Goal: Task Accomplishment & Management: Manage account settings

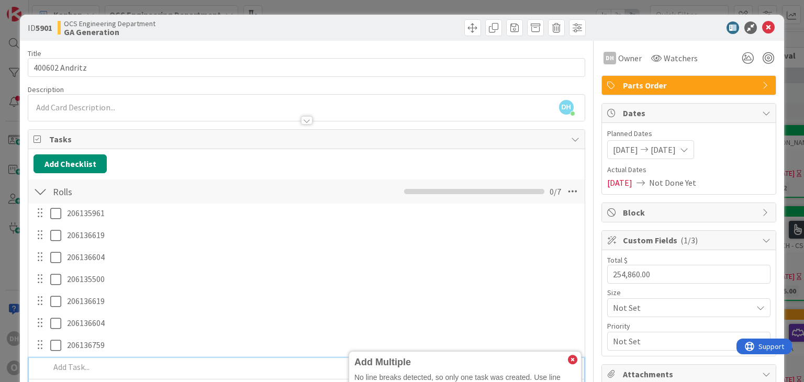
scroll to position [150, 0]
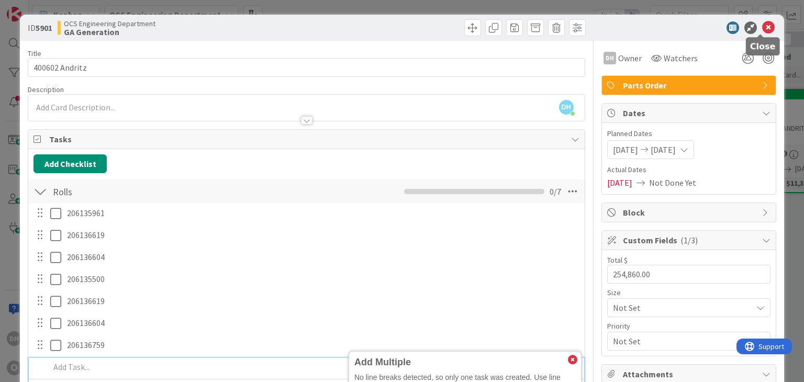
click at [762, 26] on icon at bounding box center [768, 27] width 13 height 13
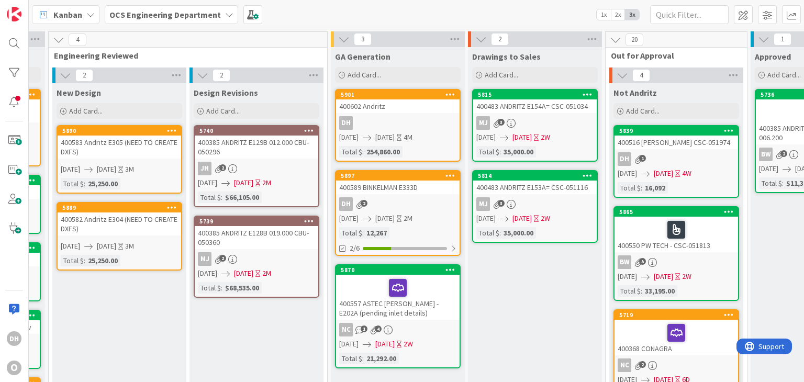
click at [410, 187] on div "400589 BINKELMAN E333D" at bounding box center [398, 188] width 124 height 14
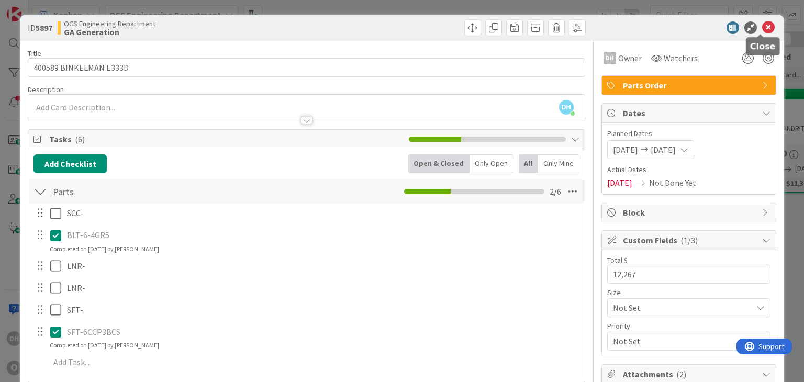
click at [762, 24] on icon at bounding box center [768, 27] width 13 height 13
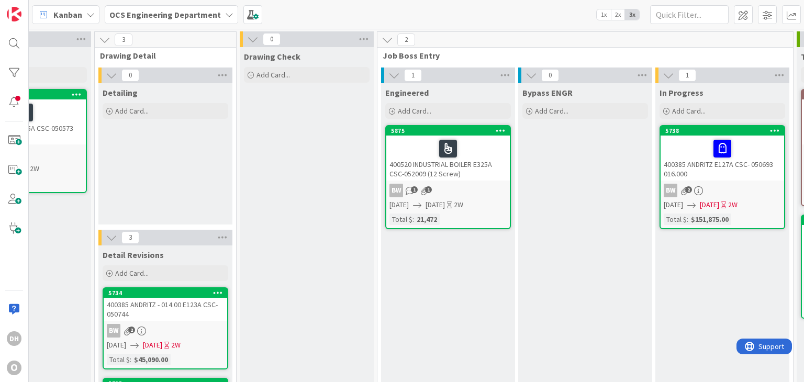
scroll to position [0, 1108]
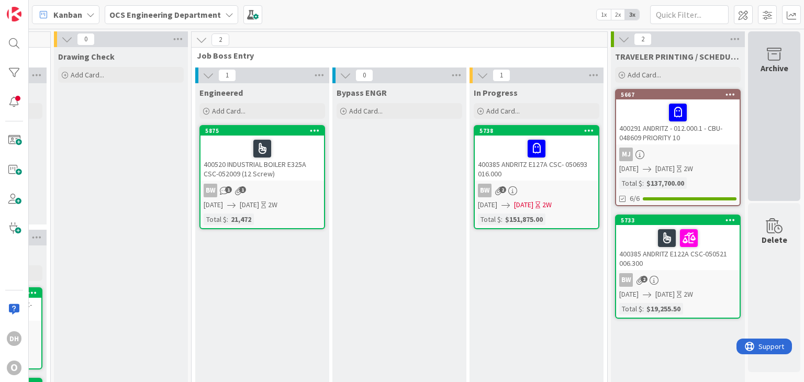
click at [784, 121] on div "Archive" at bounding box center [774, 116] width 52 height 170
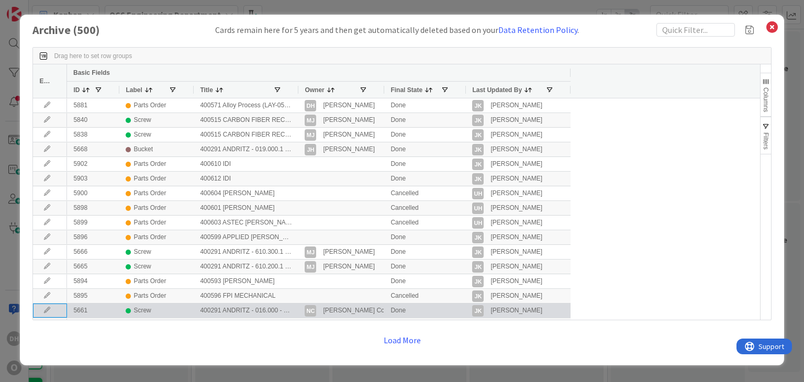
click at [43, 310] on icon at bounding box center [47, 310] width 16 height 6
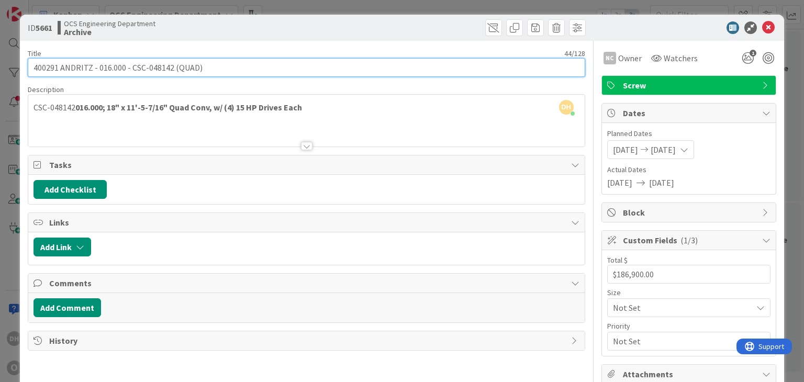
drag, startPoint x: 169, startPoint y: 65, endPoint x: 130, endPoint y: 71, distance: 39.2
click at [130, 71] on input "400291 ANDRITZ - 016.000 - CSC-048142 (QUAD)" at bounding box center [306, 67] width 557 height 19
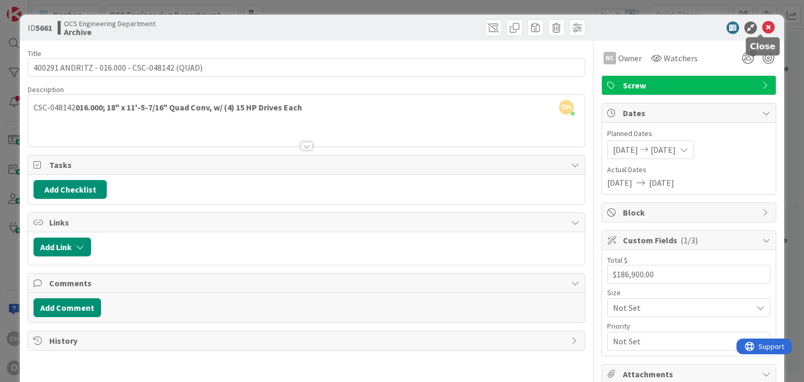
click at [763, 27] on icon at bounding box center [768, 27] width 13 height 13
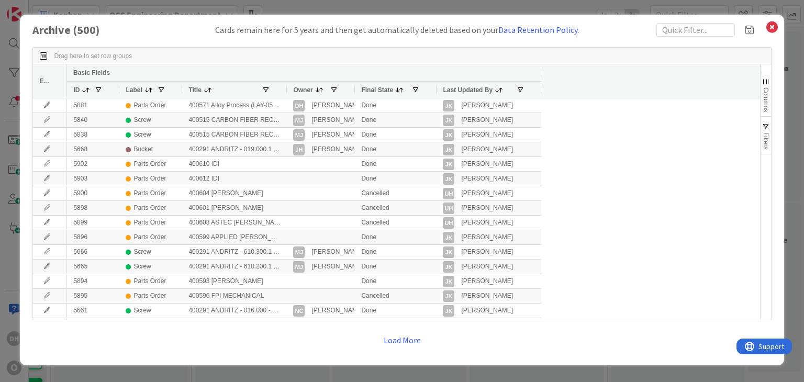
click at [770, 25] on icon at bounding box center [773, 27] width 14 height 15
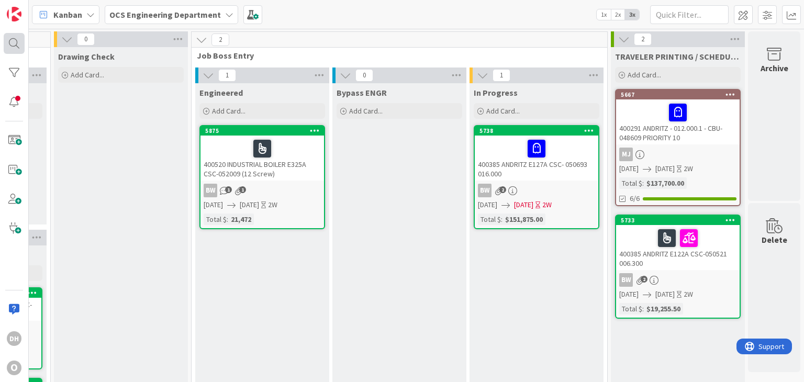
click at [21, 46] on div at bounding box center [14, 43] width 21 height 21
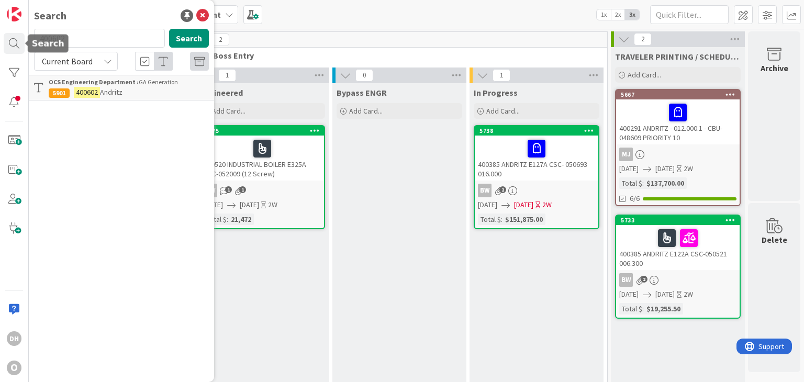
drag, startPoint x: 20, startPoint y: 40, endPoint x: 1, endPoint y: 39, distance: 19.4
click at [3, 40] on div "DH O Search 400602 Search Current Board OCS Engineering Department › GA Generat…" at bounding box center [14, 191] width 29 height 382
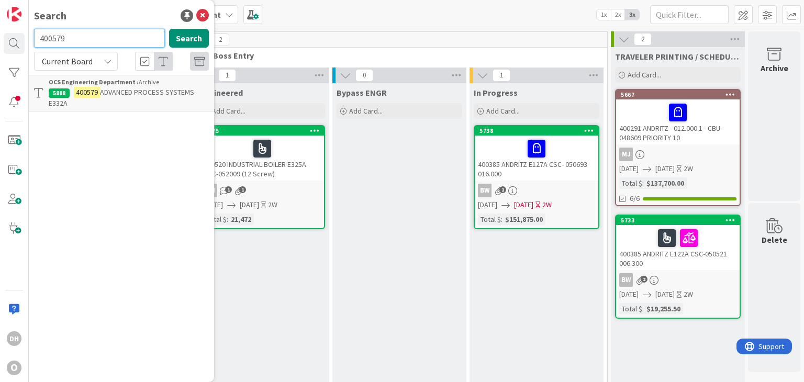
drag, startPoint x: 47, startPoint y: 38, endPoint x: 34, endPoint y: 38, distance: 12.6
click at [34, 38] on input "400579" at bounding box center [99, 38] width 131 height 19
drag, startPoint x: 94, startPoint y: 42, endPoint x: 20, endPoint y: 42, distance: 74.4
click at [20, 42] on div "DH O Search 400602 Search Current Board OCS Engineering Department › GA Generat…" at bounding box center [14, 191] width 29 height 382
drag, startPoint x: 150, startPoint y: 30, endPoint x: 28, endPoint y: 32, distance: 122.0
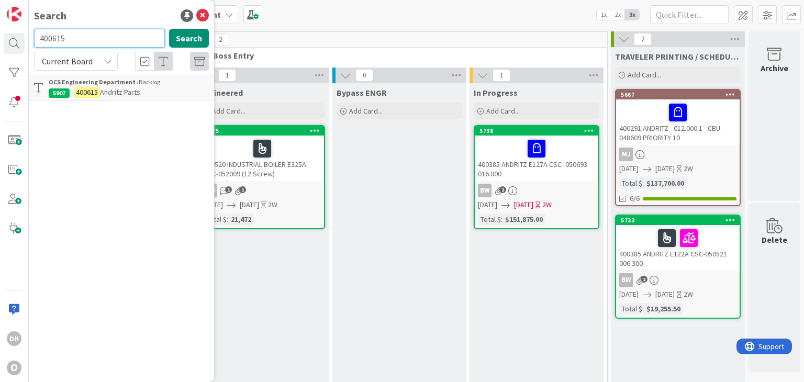
click at [28, 32] on div "DH O Search 400615 Search Current Board OCS Engineering Department › Backlog 59…" at bounding box center [14, 191] width 29 height 382
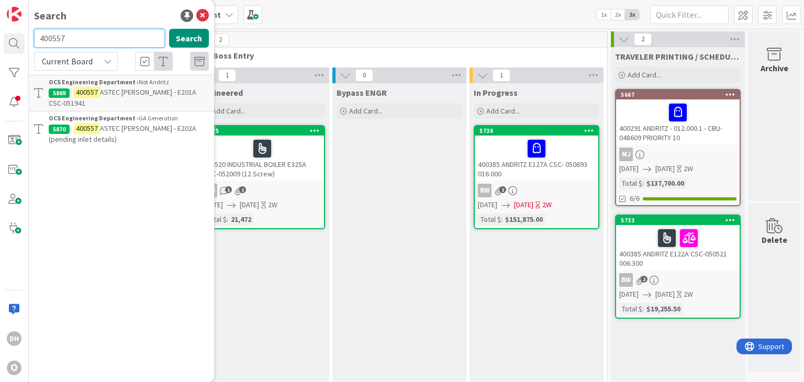
drag, startPoint x: 134, startPoint y: 45, endPoint x: 25, endPoint y: 42, distance: 109.5
click at [25, 42] on div "DH O Search 400557 Search Current Board OCS Engineering Department › Not Andrit…" at bounding box center [14, 191] width 29 height 382
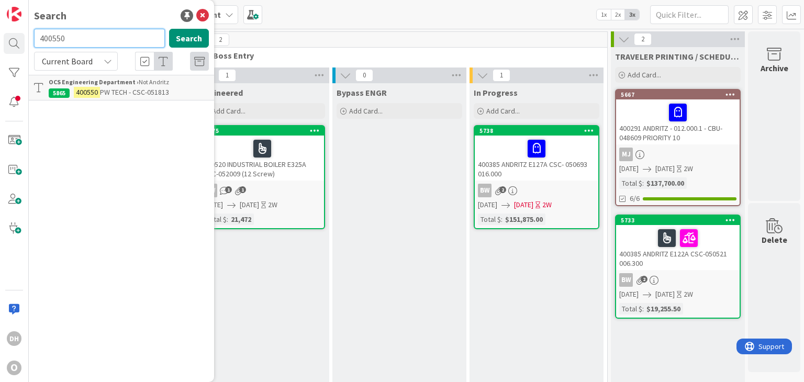
drag, startPoint x: 86, startPoint y: 37, endPoint x: 30, endPoint y: 36, distance: 55.5
click at [30, 36] on div "400550 Search" at bounding box center [121, 40] width 187 height 23
type input "400516"
click at [206, 21] on icon at bounding box center [202, 15] width 13 height 13
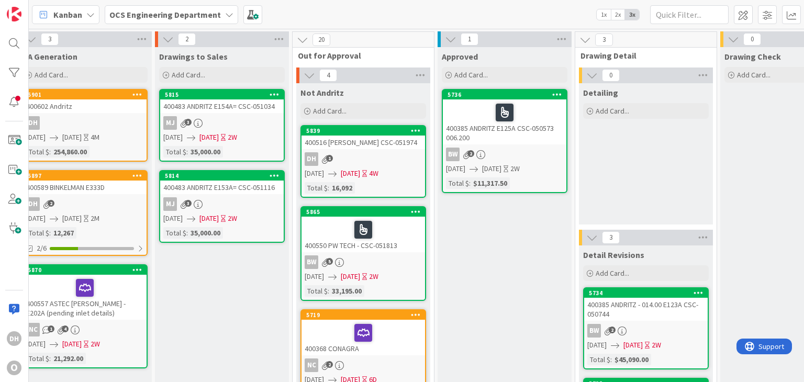
scroll to position [0, 440]
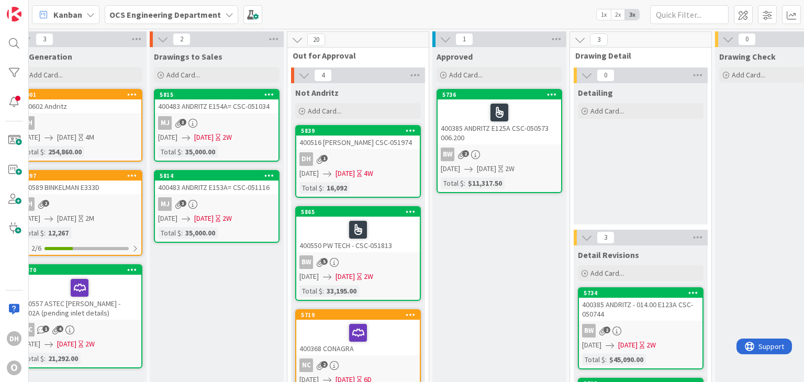
click at [416, 39] on div "20" at bounding box center [357, 40] width 141 height 16
click at [295, 41] on icon at bounding box center [298, 40] width 12 height 12
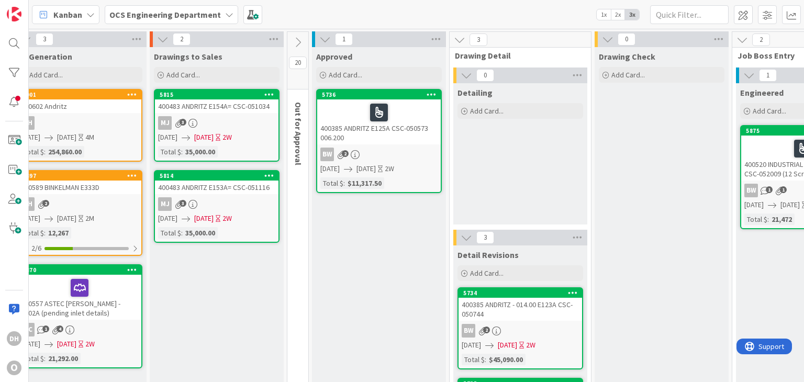
click at [300, 41] on icon at bounding box center [298, 43] width 12 height 12
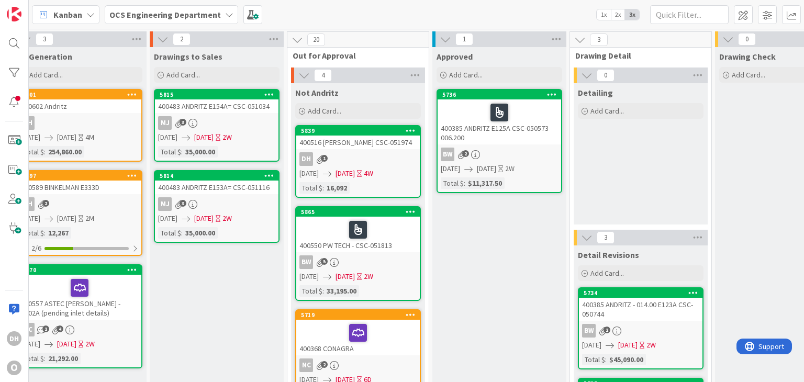
click at [339, 42] on div "20" at bounding box center [357, 40] width 141 height 16
click at [253, 16] on span at bounding box center [253, 14] width 19 height 19
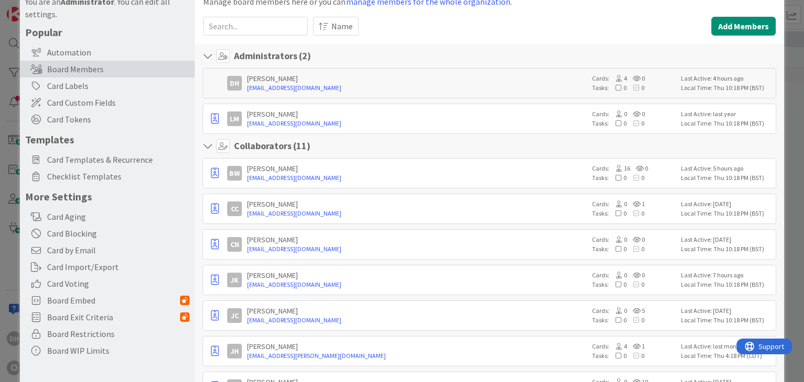
scroll to position [0, 0]
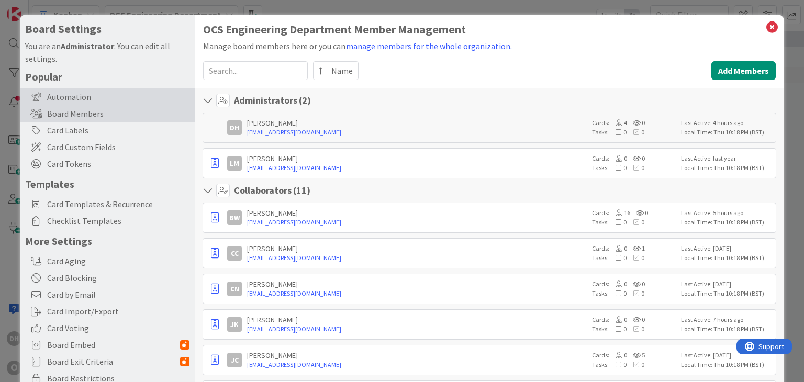
click at [82, 99] on div "Automation" at bounding box center [107, 97] width 175 height 17
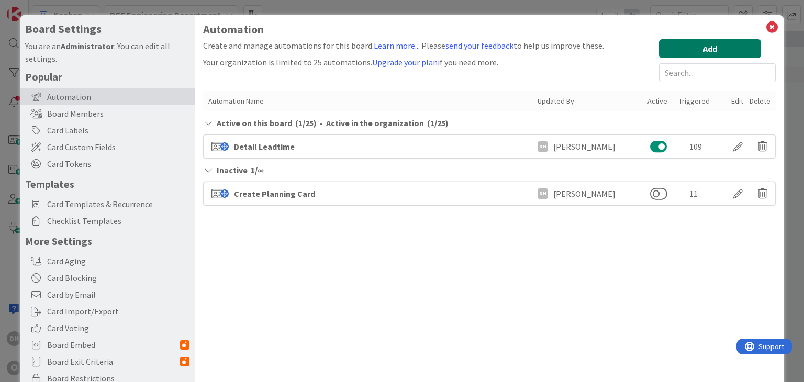
click at [742, 47] on button "Add" at bounding box center [710, 48] width 102 height 19
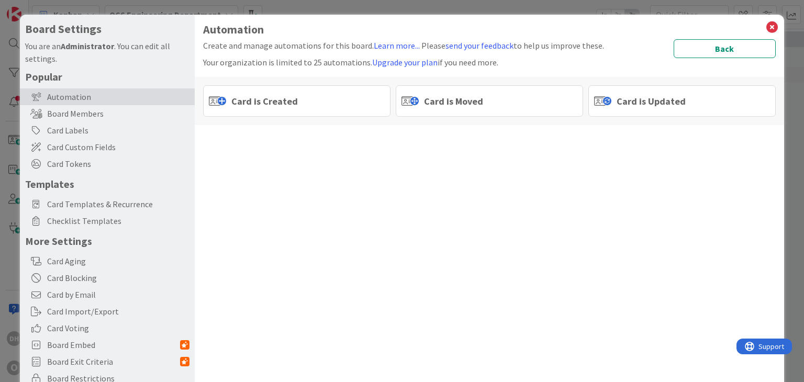
click at [465, 97] on span "Card is Moved" at bounding box center [453, 101] width 59 height 14
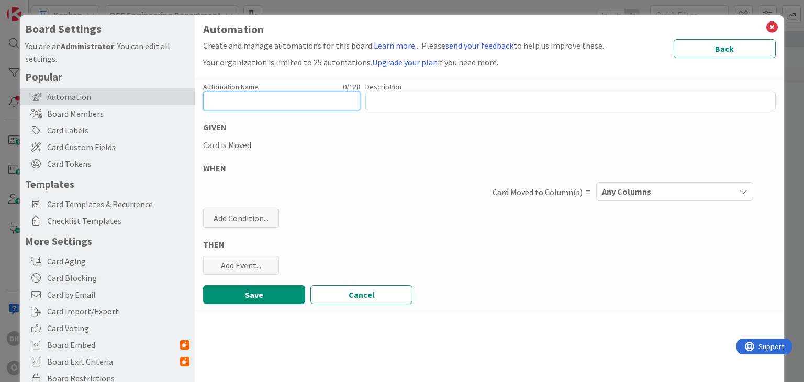
click at [331, 104] on input "text" at bounding box center [281, 101] width 157 height 19
type input "Email AR"
click at [282, 130] on div "GIVEN" at bounding box center [489, 127] width 572 height 13
click at [256, 214] on div "Add Condition..." at bounding box center [241, 218] width 76 height 19
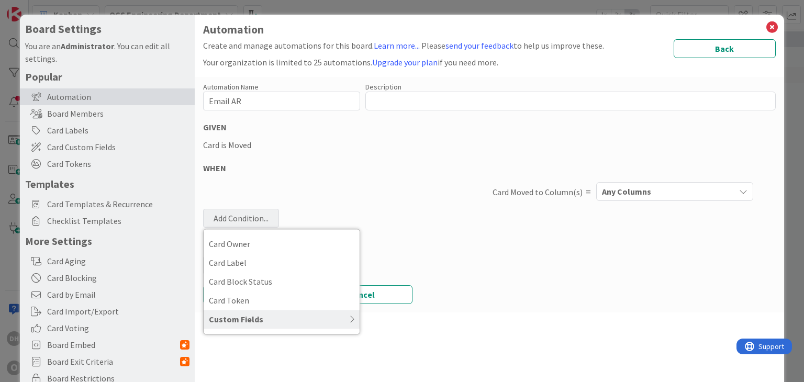
click at [314, 325] on div "Custom Fields" at bounding box center [282, 319] width 156 height 19
click at [314, 324] on div "Custom Fields" at bounding box center [282, 319] width 156 height 19
click at [440, 271] on div "Automation Name 8 / 128 Email AR Description 0 / 256 GIVEN Card is Moved WHEN C…" at bounding box center [489, 195] width 589 height 236
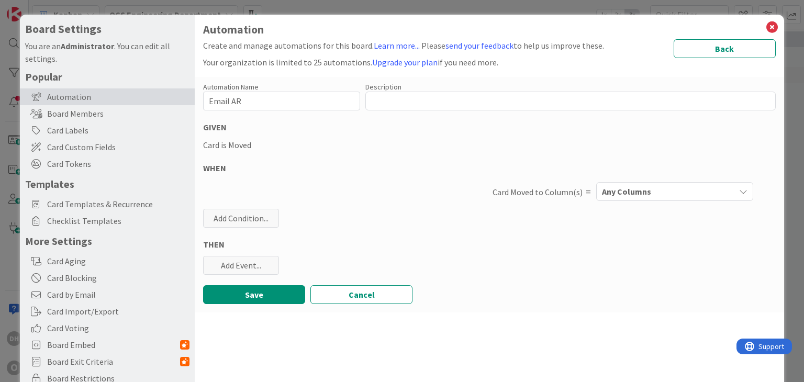
click at [698, 194] on div "Any Columns" at bounding box center [668, 191] width 136 height 17
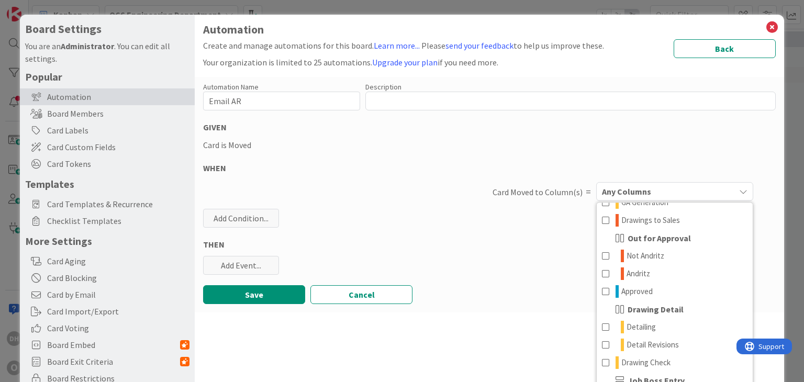
scroll to position [105, 0]
click at [670, 236] on span "Out for Approval" at bounding box center [659, 236] width 63 height 13
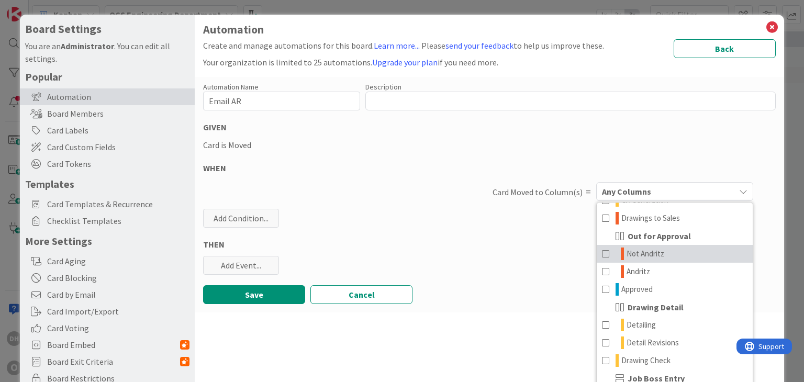
click at [649, 249] on span "Not Andritz" at bounding box center [646, 254] width 38 height 13
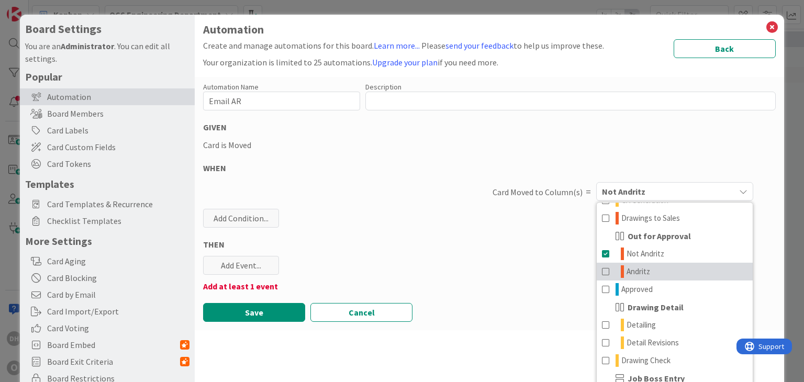
click at [637, 271] on span "Andritz" at bounding box center [639, 272] width 24 height 13
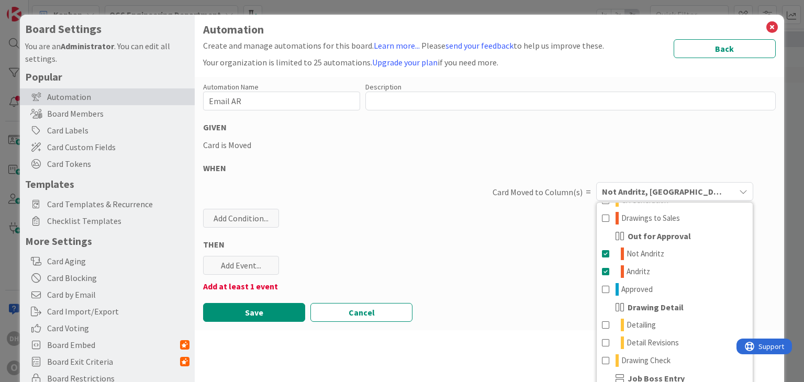
click at [511, 180] on div "Card Moved to Column(s) = Not Andritz, Andritz Any Columns Backlog Engineering …" at bounding box center [489, 192] width 572 height 24
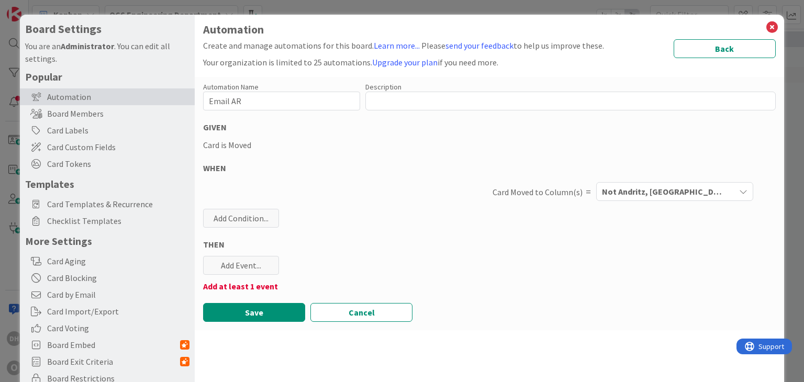
click at [658, 189] on span "Not Andritz, [GEOGRAPHIC_DATA]" at bounding box center [662, 192] width 120 height 14
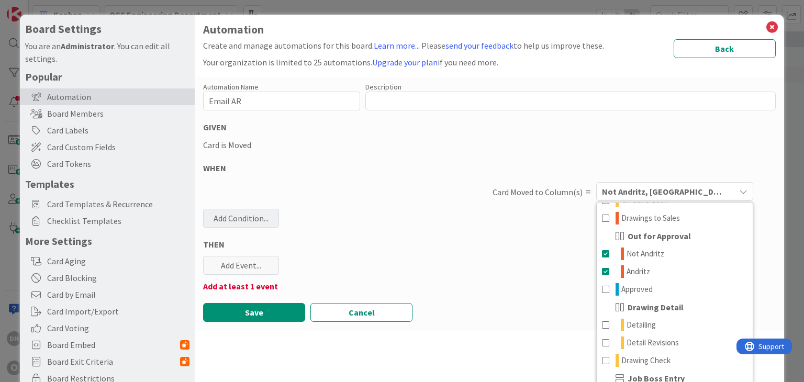
click at [250, 223] on div "Add Condition..." at bounding box center [241, 218] width 76 height 19
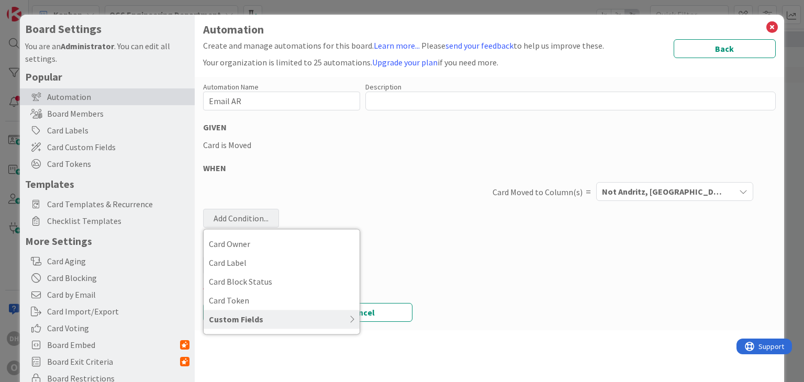
click at [262, 315] on div "Custom Fields" at bounding box center [282, 319] width 156 height 19
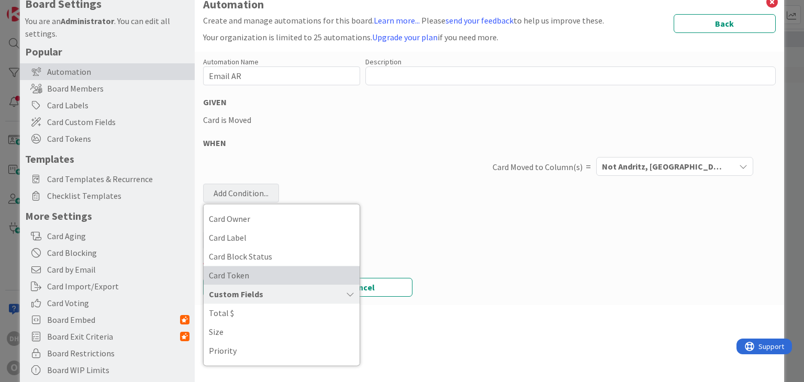
scroll to position [49, 0]
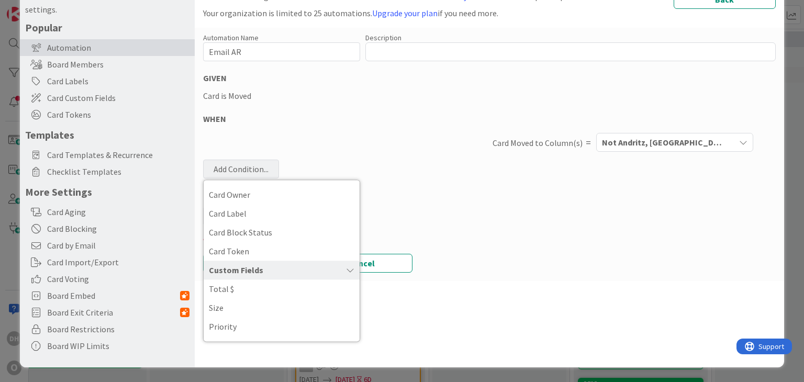
click at [507, 237] on div "Add at least 1 event" at bounding box center [489, 237] width 572 height 13
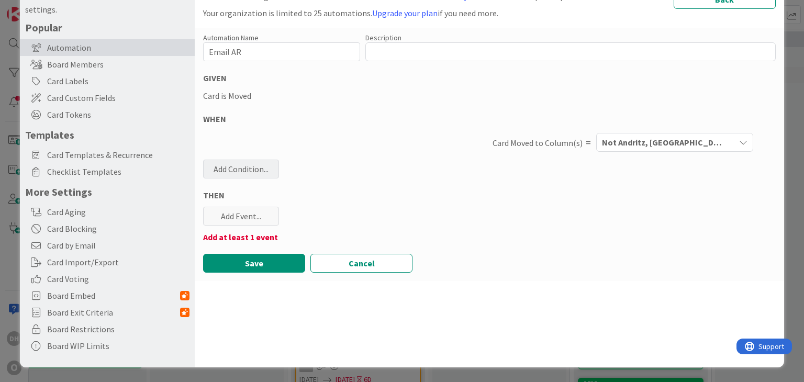
click at [256, 164] on div "Add Condition..." at bounding box center [241, 169] width 76 height 19
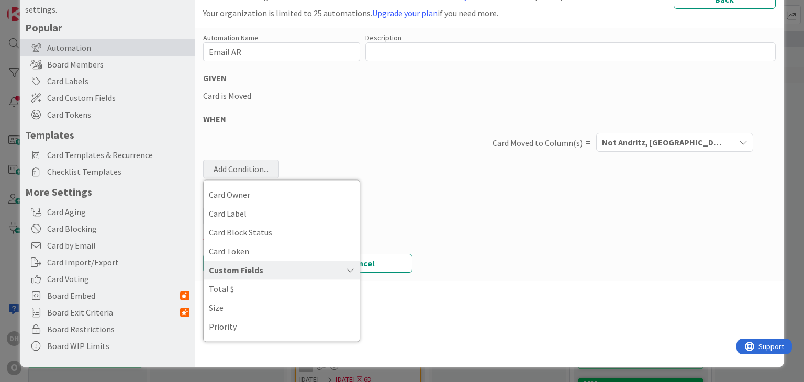
click at [256, 164] on div "Add Condition..." at bounding box center [241, 169] width 76 height 19
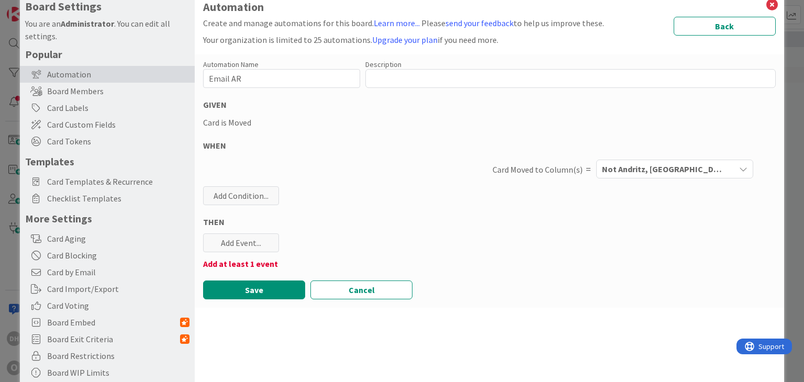
scroll to position [0, 0]
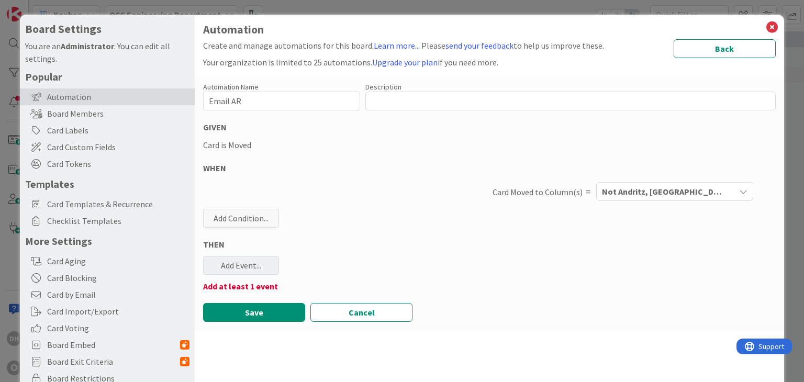
click at [258, 270] on div "Add Event..." at bounding box center [241, 265] width 76 height 19
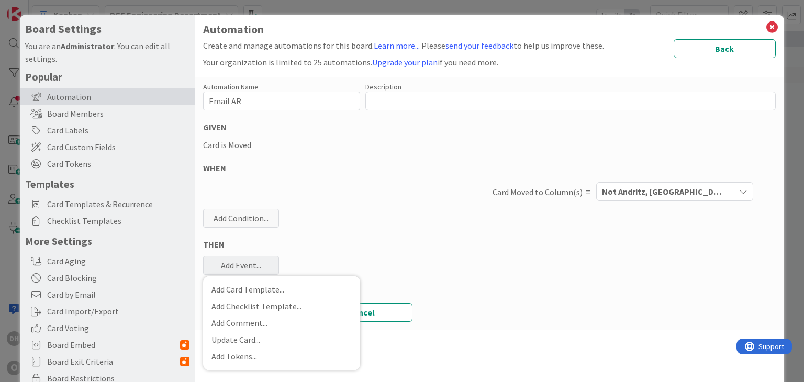
click at [307, 233] on div "Automation Name 8 / 128 Email AR Description 0 / 256 GIVEN Card is Moved WHEN C…" at bounding box center [489, 203] width 589 height 253
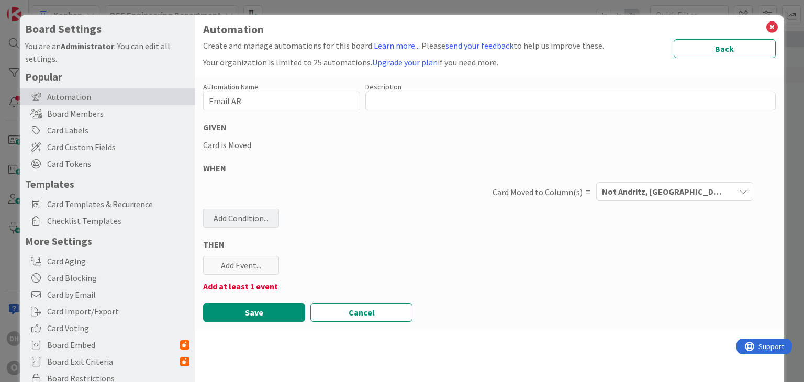
click at [258, 219] on div "Add Condition..." at bounding box center [241, 218] width 76 height 19
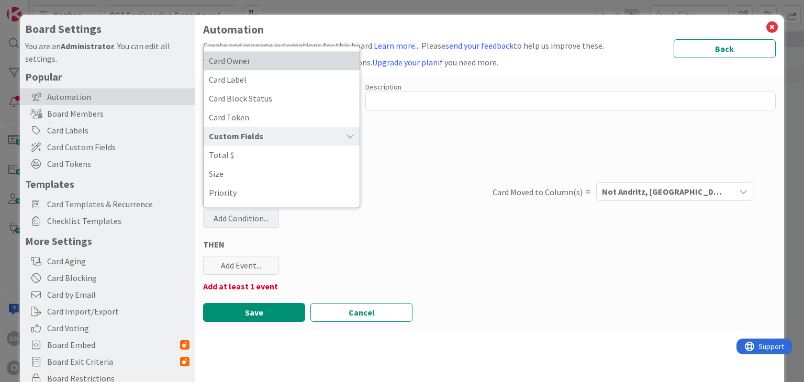
click at [230, 67] on span "Card Owner" at bounding box center [282, 61] width 146 height 16
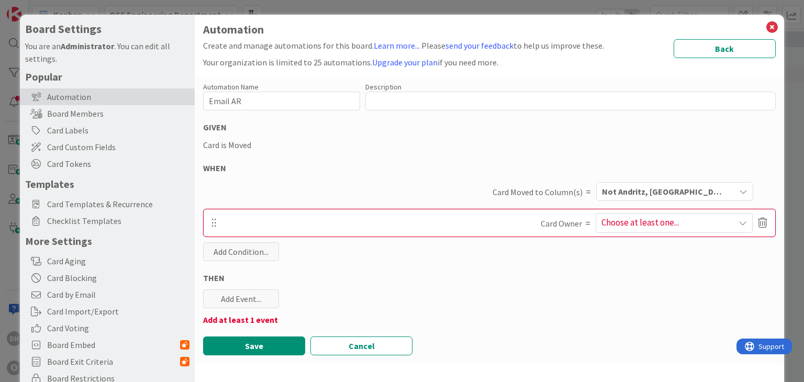
click at [671, 225] on div "Choose at least one..." at bounding box center [674, 223] width 156 height 19
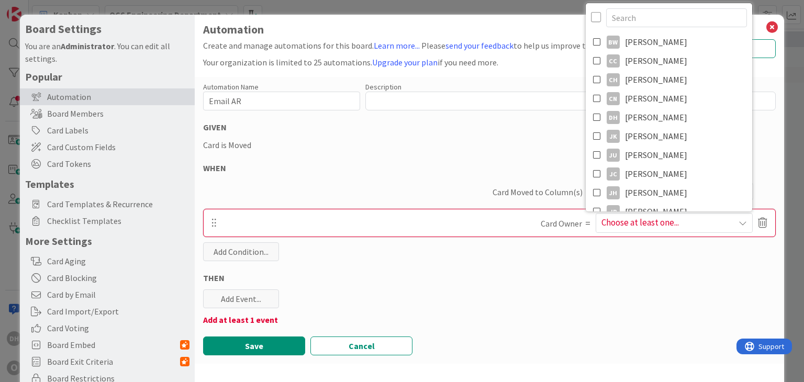
click at [671, 225] on div "Choose at least one..." at bounding box center [674, 223] width 156 height 19
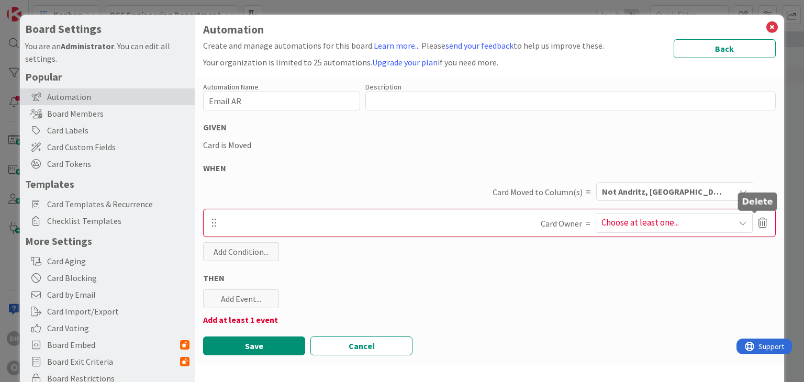
click at [758, 220] on icon at bounding box center [762, 223] width 9 height 18
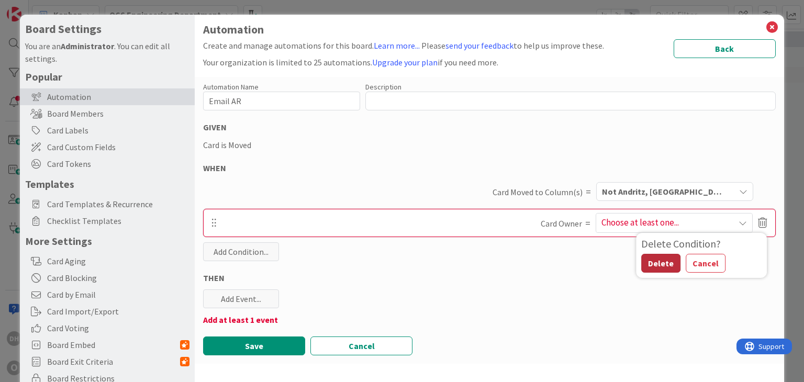
click at [660, 268] on button "Delete" at bounding box center [661, 263] width 39 height 19
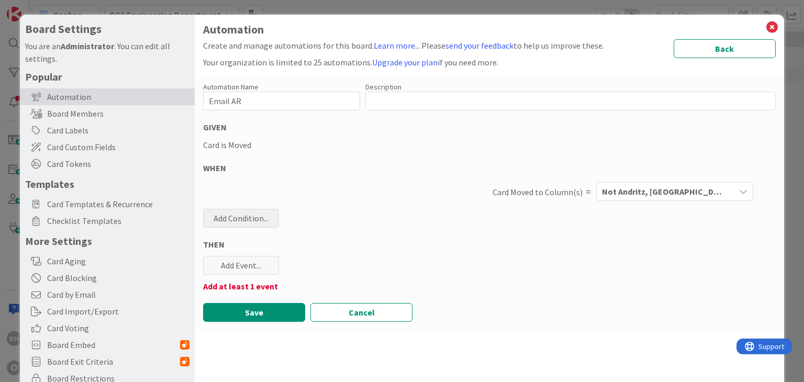
click at [234, 211] on div "Add Condition..." at bounding box center [241, 218] width 76 height 19
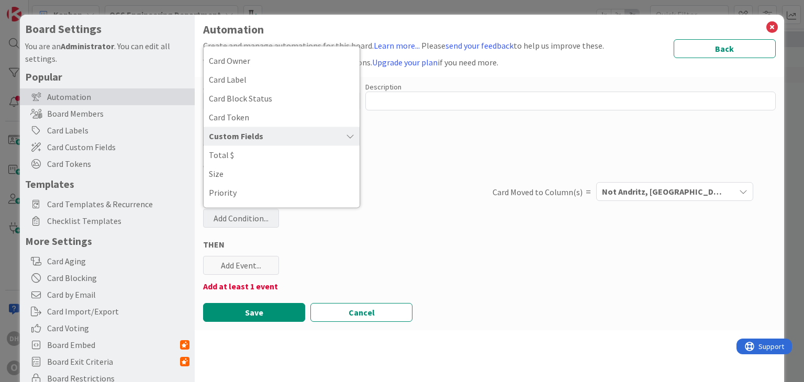
click at [484, 202] on div "Card Moved to Column(s) = Not Andritz, Andritz Any Columns Backlog Engineering …" at bounding box center [489, 192] width 572 height 24
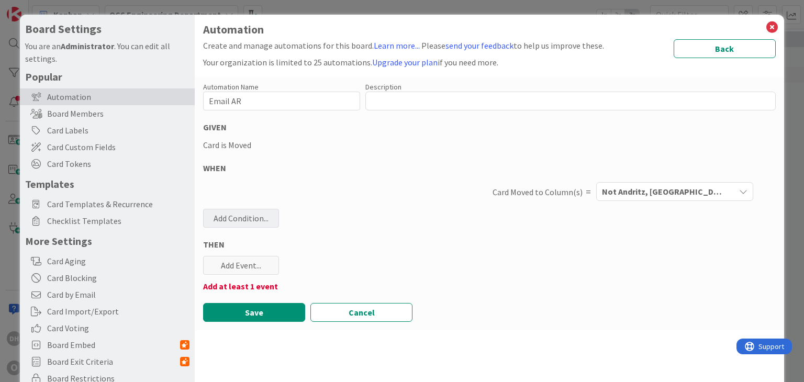
click at [254, 218] on div "Add Condition..." at bounding box center [241, 218] width 76 height 19
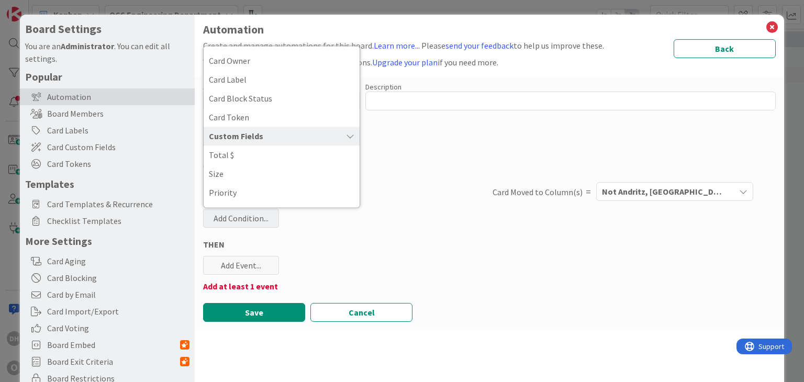
click at [350, 253] on div "Automation Name 8 / 128 Email AR Description 0 / 256 GIVEN Card is Moved WHEN C…" at bounding box center [489, 203] width 589 height 253
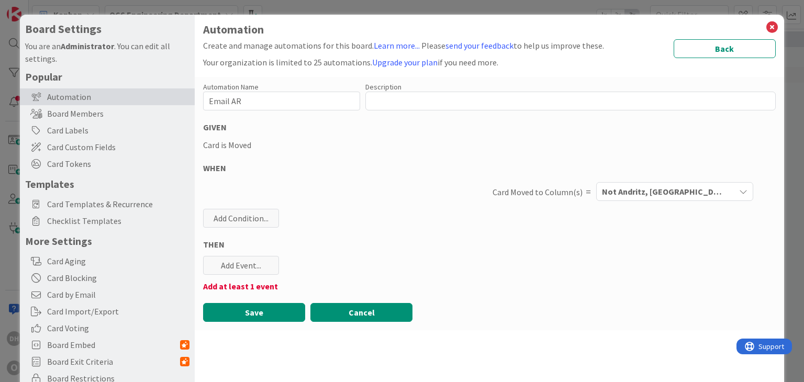
click at [385, 305] on button "Cancel" at bounding box center [362, 312] width 102 height 19
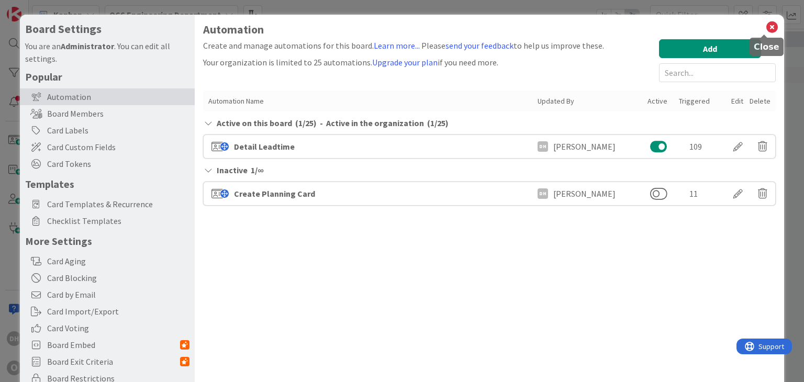
click at [766, 29] on icon at bounding box center [773, 27] width 14 height 15
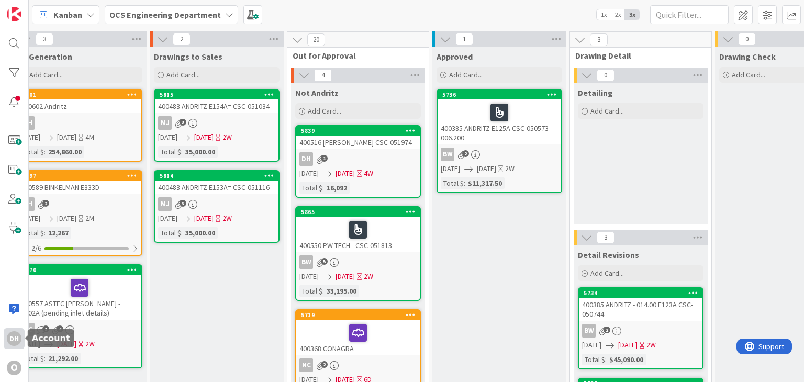
click at [16, 340] on div "DH" at bounding box center [14, 338] width 15 height 15
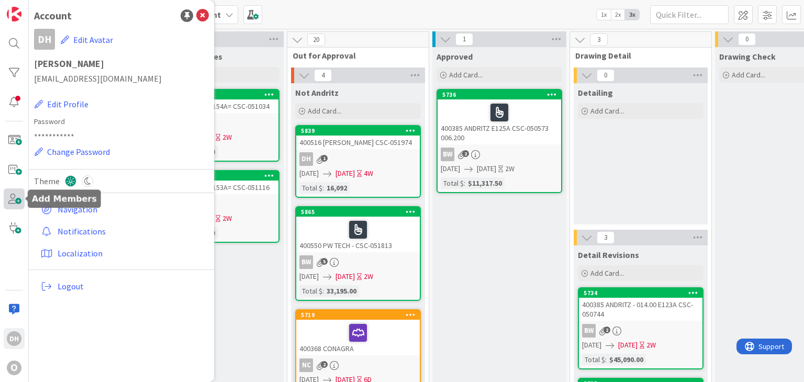
click at [8, 197] on span at bounding box center [14, 199] width 21 height 21
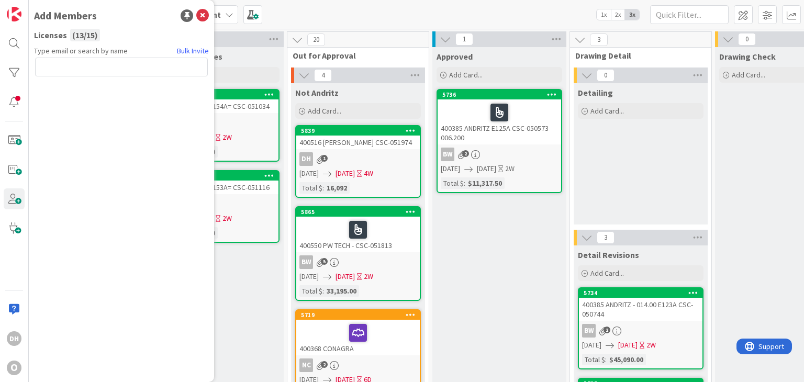
click at [64, 34] on span "Licenses" at bounding box center [50, 35] width 33 height 13
click at [75, 34] on div "( 13 / 15 )" at bounding box center [85, 35] width 30 height 13
click at [15, 369] on div "O" at bounding box center [14, 368] width 15 height 15
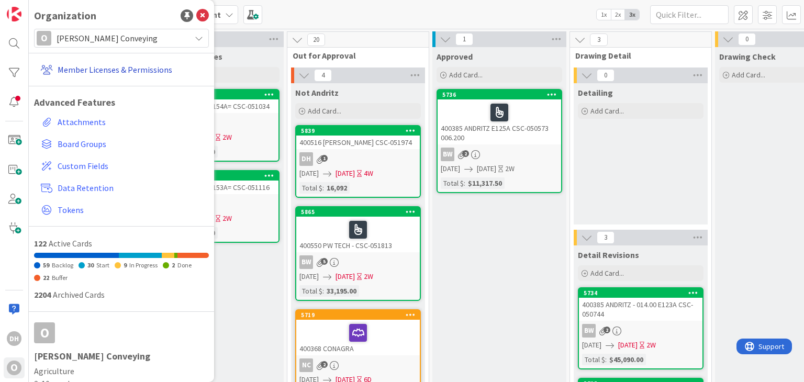
click at [91, 66] on link "Member Licenses & Permissions" at bounding box center [123, 69] width 172 height 19
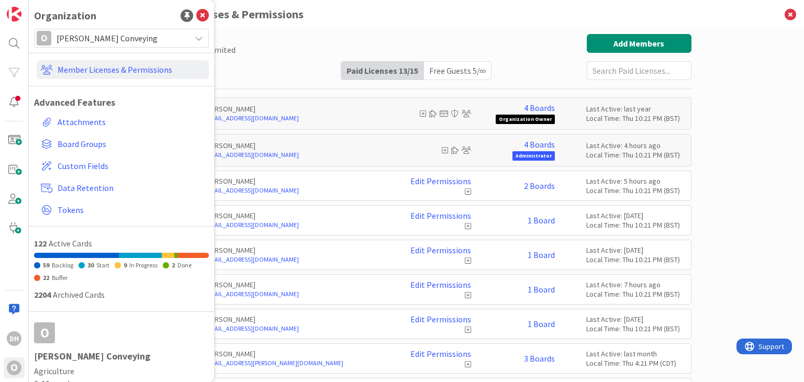
click at [270, 63] on div "Paid Available: 2 Free Available: Unlimited Name Paid Licenses 13 / 15 Free Gue…" at bounding box center [417, 57] width 550 height 46
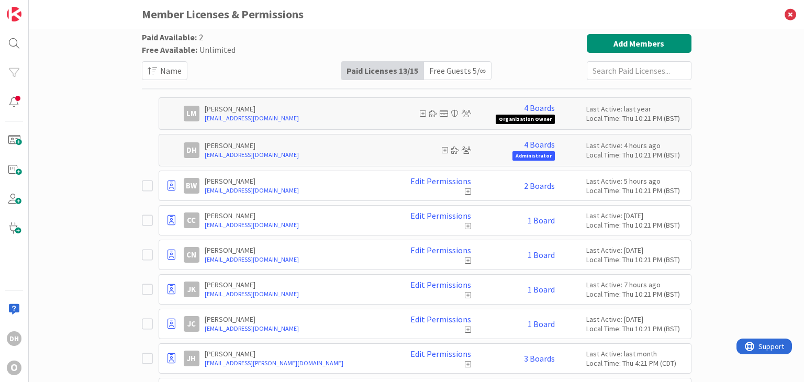
click at [440, 70] on div "Free Guests 5 / ∞" at bounding box center [457, 71] width 67 height 18
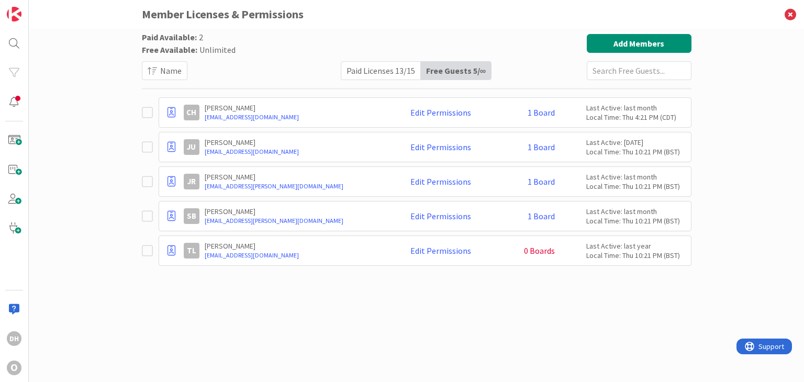
click at [388, 67] on div "Paid Licenses 13 / 15" at bounding box center [381, 71] width 80 height 18
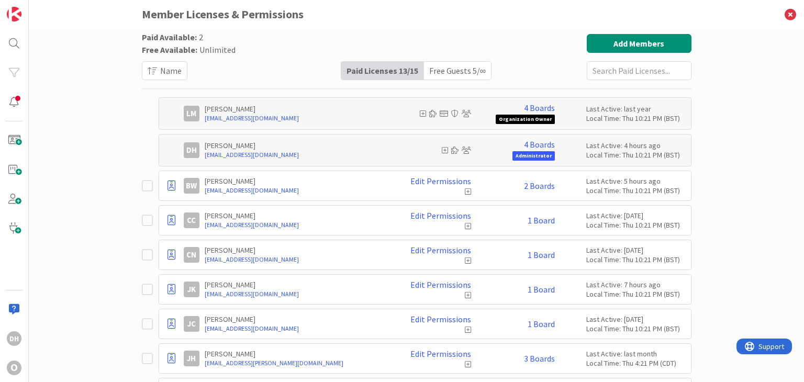
click at [454, 74] on div "Free Guests 5 / ∞" at bounding box center [457, 71] width 67 height 18
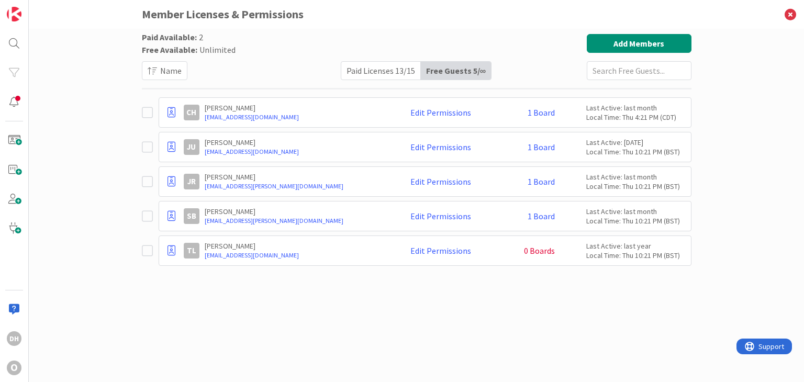
click at [393, 74] on div "Paid Licenses 13 / 15" at bounding box center [381, 71] width 80 height 18
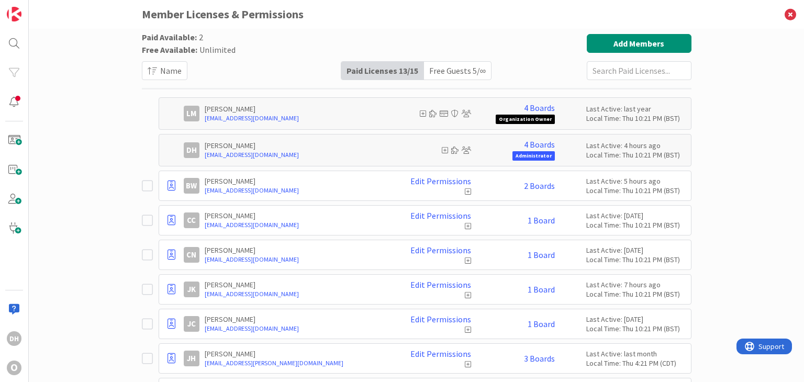
click at [477, 66] on div "Free Guests 5 / ∞" at bounding box center [457, 71] width 67 height 18
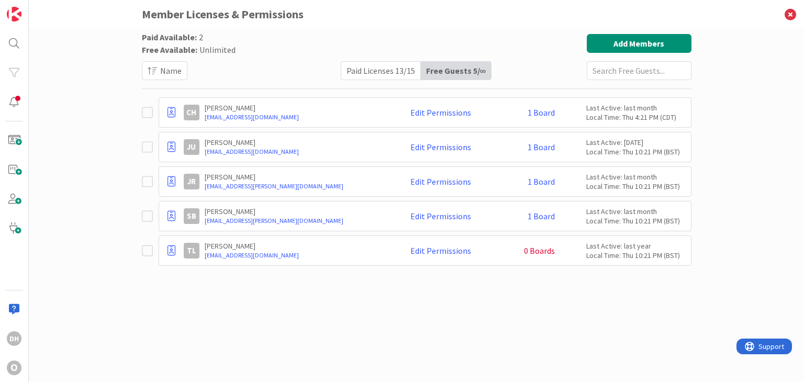
click at [400, 70] on div "Paid Licenses 13 / 15" at bounding box center [381, 71] width 80 height 18
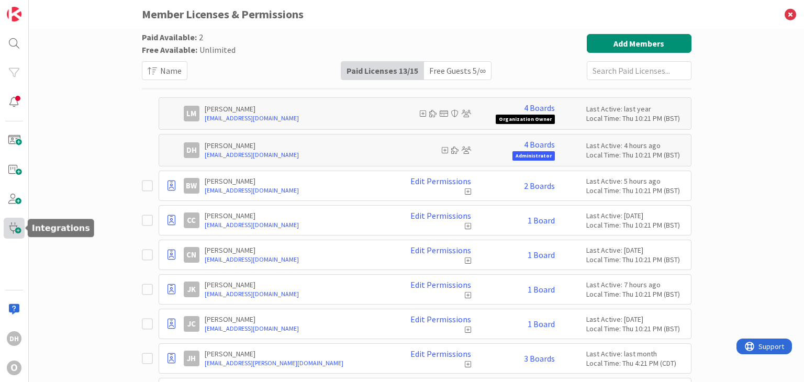
click at [14, 227] on span at bounding box center [14, 228] width 21 height 21
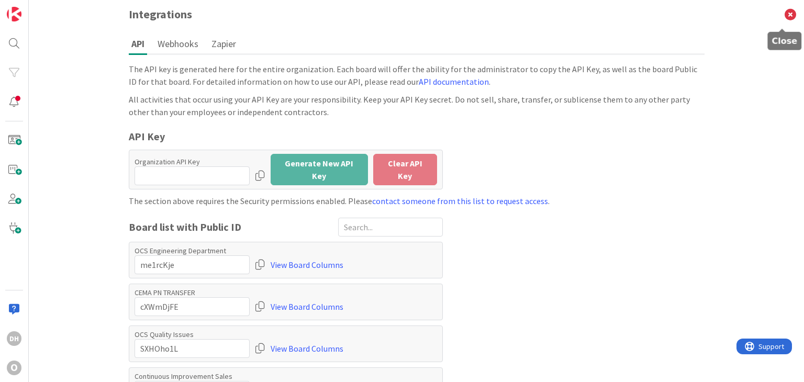
click at [781, 12] on icon at bounding box center [790, 14] width 27 height 29
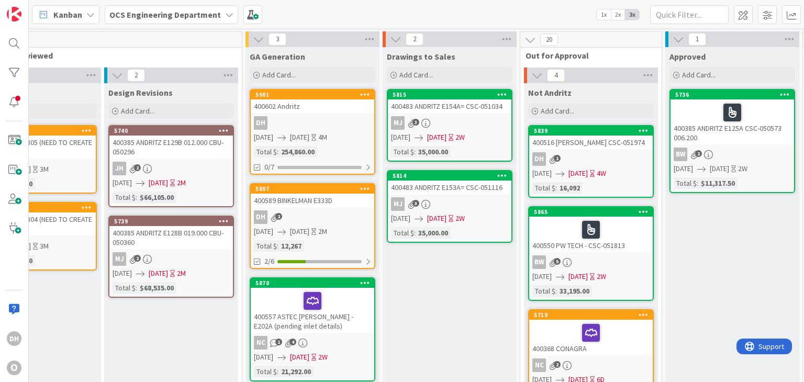
scroll to position [0, 359]
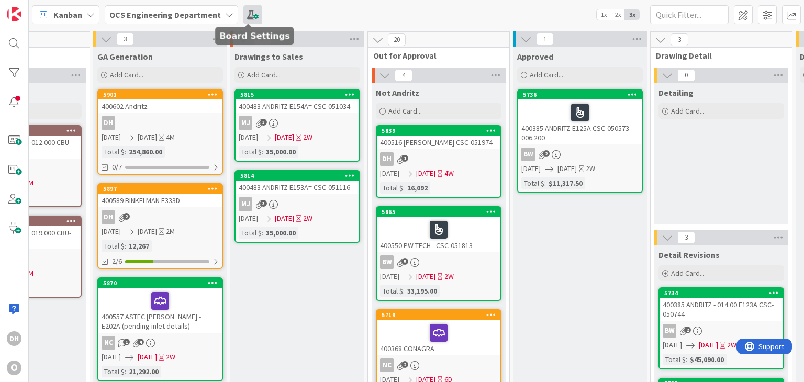
click at [250, 16] on span at bounding box center [253, 14] width 19 height 19
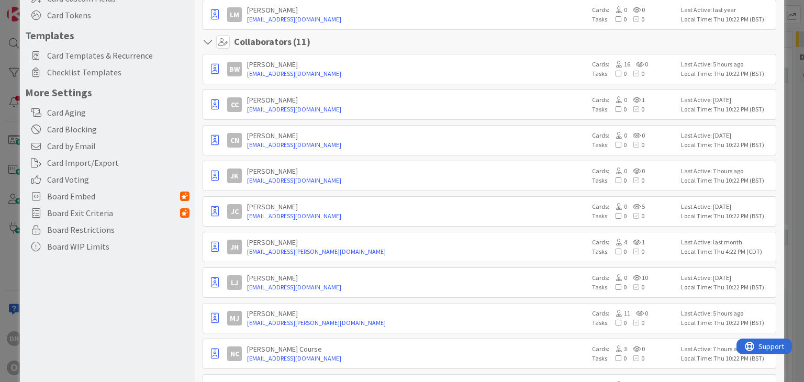
scroll to position [0, 0]
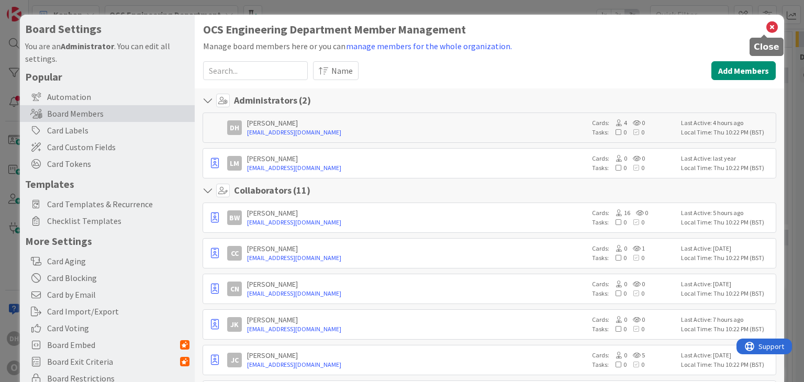
click at [766, 28] on icon at bounding box center [773, 27] width 14 height 15
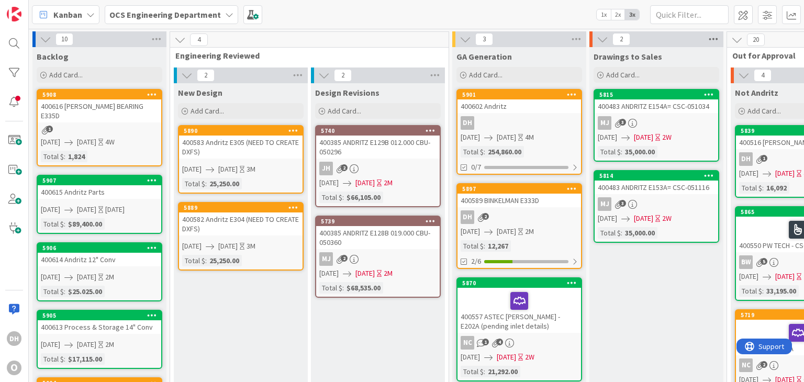
click at [716, 38] on icon at bounding box center [714, 39] width 14 height 16
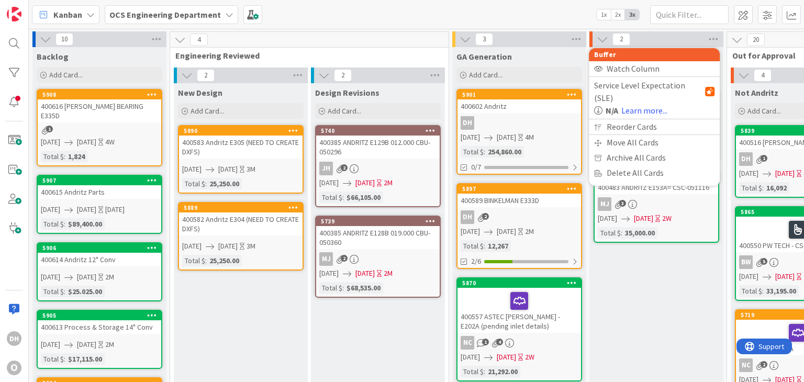
click at [557, 12] on div "Kanban OCS Engineering Department 1x 2x 3x" at bounding box center [417, 14] width 776 height 29
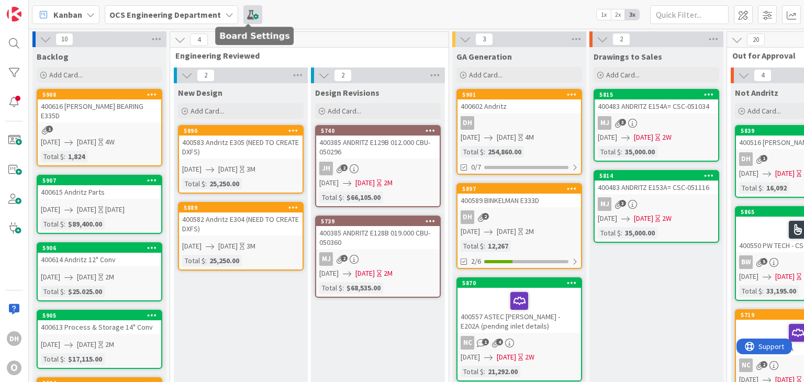
click at [253, 16] on span at bounding box center [253, 14] width 19 height 19
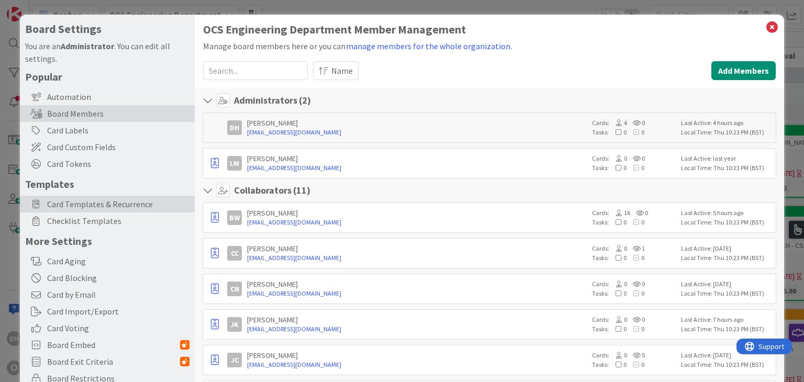
click at [112, 210] on span "Card Templates & Recurrence" at bounding box center [118, 204] width 142 height 13
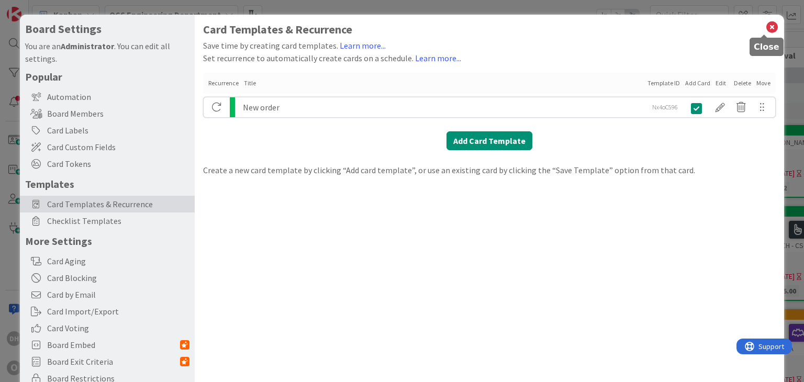
click at [767, 23] on icon at bounding box center [773, 27] width 14 height 15
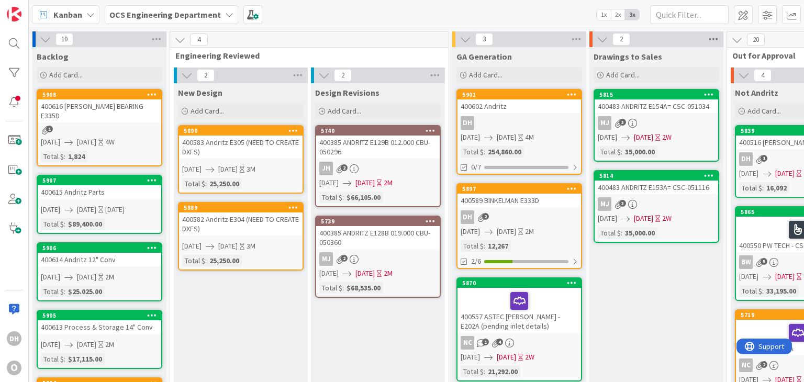
click at [718, 40] on icon at bounding box center [714, 39] width 14 height 16
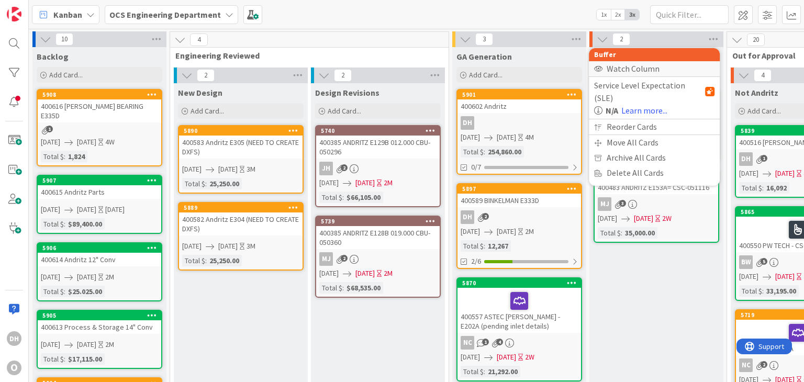
click at [651, 63] on div "Watch Column" at bounding box center [654, 68] width 131 height 15
click at [658, 69] on div "Stop Watching Column" at bounding box center [654, 68] width 131 height 15
click at [506, 5] on div "Kanban OCS Engineering Department 1x 2x 3x" at bounding box center [417, 14] width 776 height 29
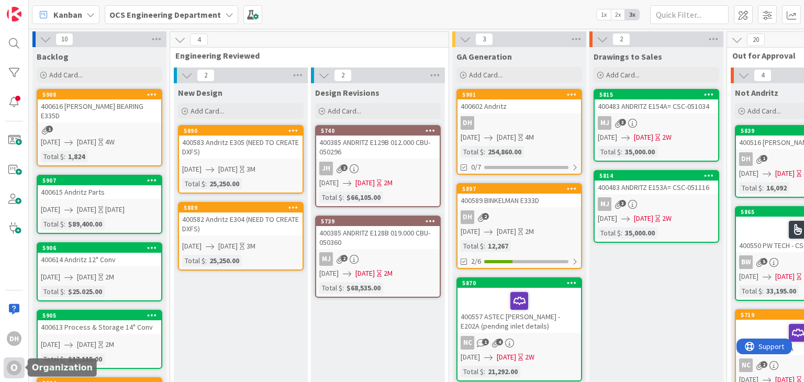
click at [14, 370] on div "O" at bounding box center [14, 368] width 15 height 15
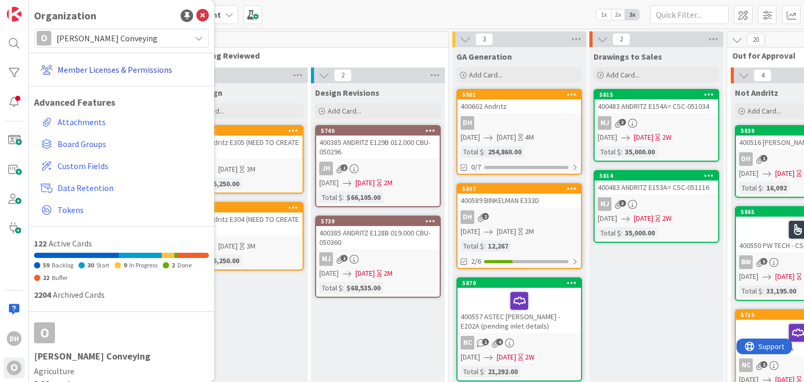
click at [130, 70] on link "Member Licenses & Permissions" at bounding box center [123, 69] width 172 height 19
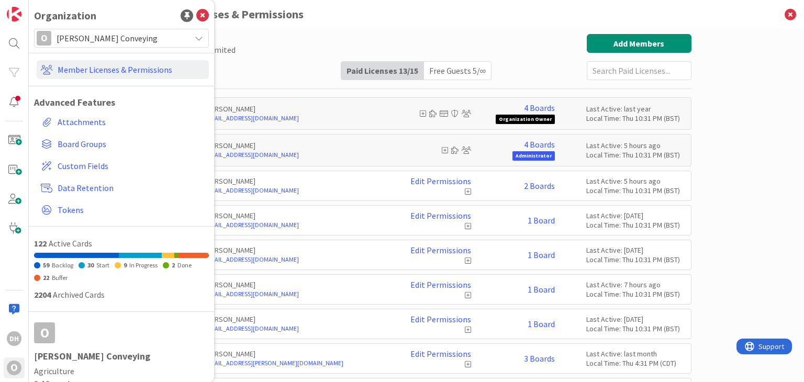
click at [375, 32] on div "Paid Available: 2 Free Available: Unlimited Name Paid Licenses 13 / 15 Free Gue…" at bounding box center [417, 205] width 776 height 353
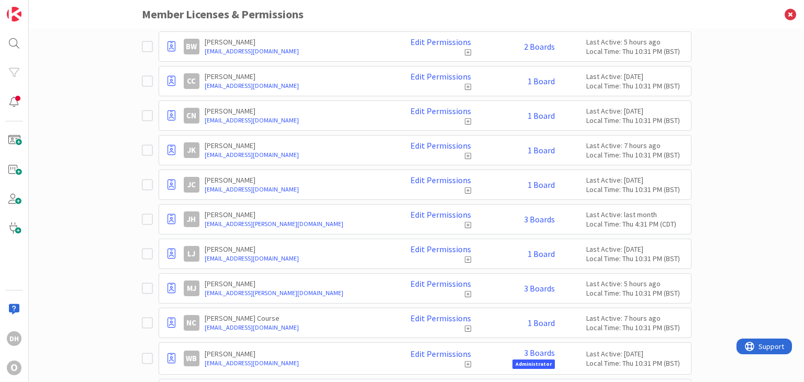
scroll to position [36, 0]
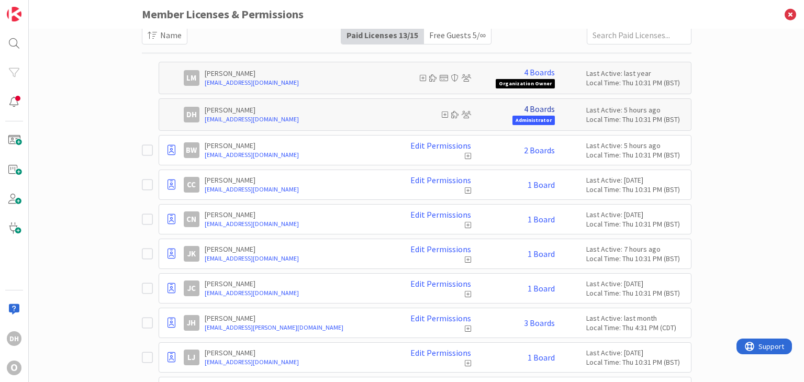
click at [539, 108] on link "4 Boards" at bounding box center [539, 108] width 31 height 9
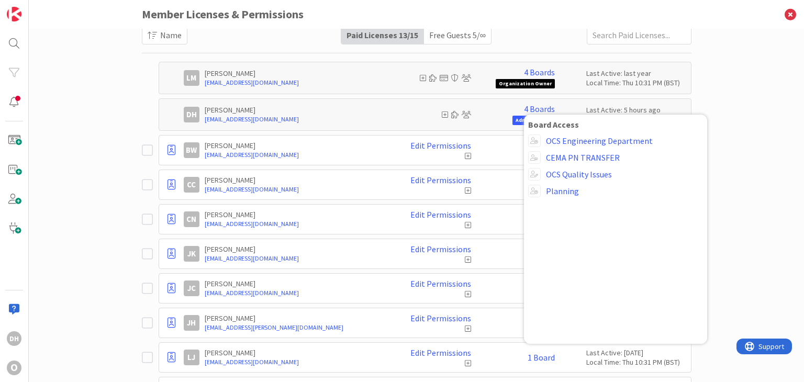
click at [742, 106] on div "Paid Available: 2 Free Available: Unlimited Name Paid Licenses 13 / 15 Free Gue…" at bounding box center [417, 205] width 776 height 353
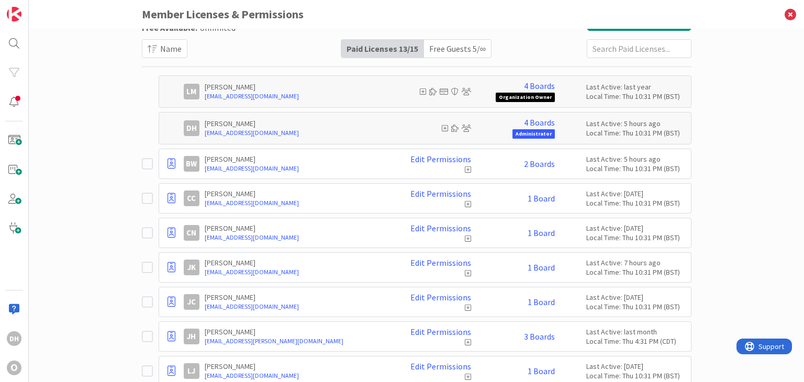
scroll to position [0, 0]
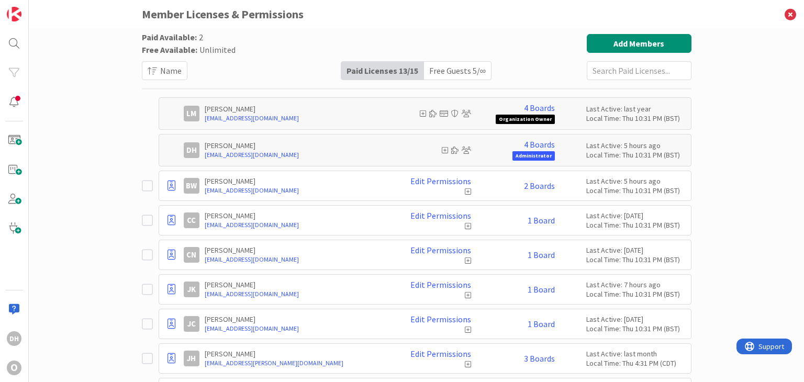
click at [453, 112] on icon at bounding box center [454, 113] width 7 height 7
click at [198, 151] on div "DH [PERSON_NAME] [EMAIL_ADDRESS][DOMAIN_NAME] 4 Boards Board Access OCS Enginee…" at bounding box center [435, 150] width 502 height 21
click at [189, 154] on div "DH" at bounding box center [192, 150] width 16 height 16
drag, startPoint x: 474, startPoint y: 76, endPoint x: 458, endPoint y: 73, distance: 16.4
click at [474, 76] on div "Free Guests 5 / ∞" at bounding box center [457, 71] width 67 height 18
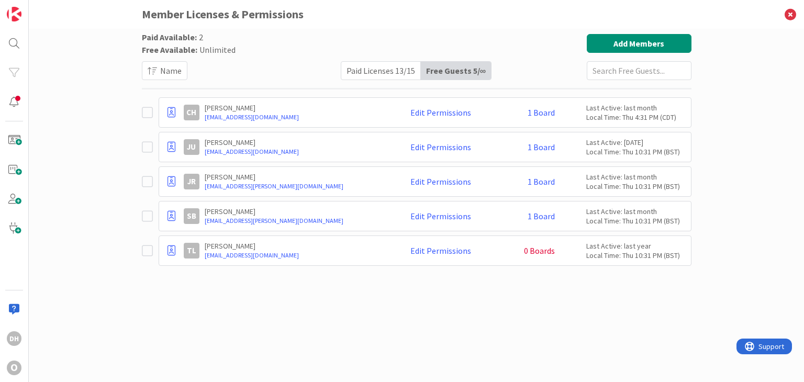
click at [414, 72] on div "Paid Licenses 13 / 15" at bounding box center [381, 71] width 80 height 18
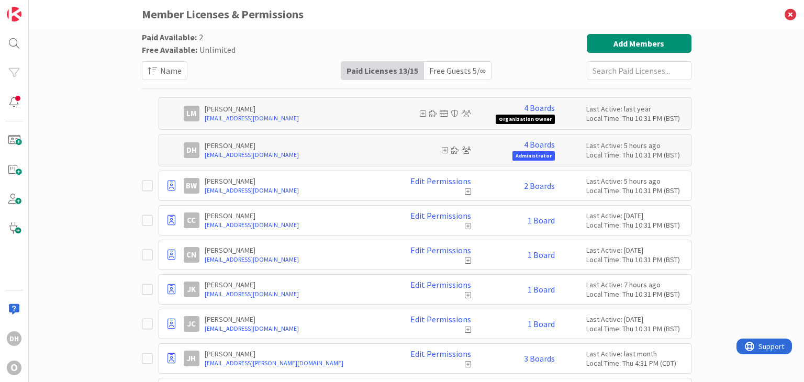
click at [455, 70] on div "Free Guests 5 / ∞" at bounding box center [457, 71] width 67 height 18
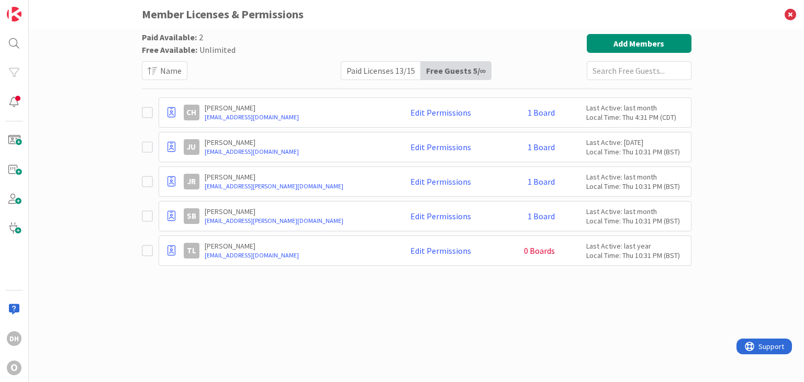
click at [389, 70] on div "Paid Licenses 13 / 15" at bounding box center [381, 71] width 80 height 18
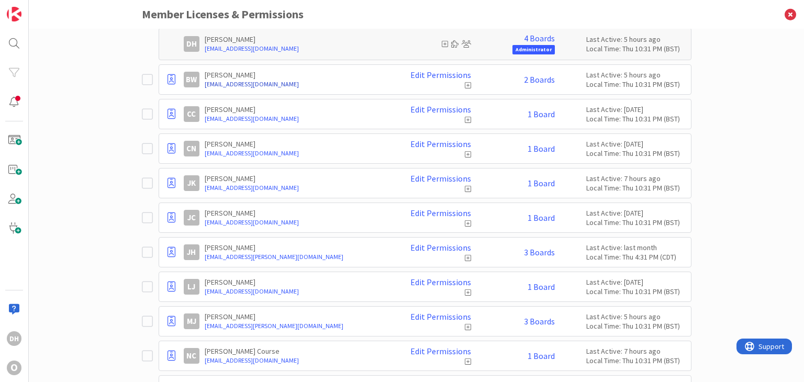
scroll to position [88, 0]
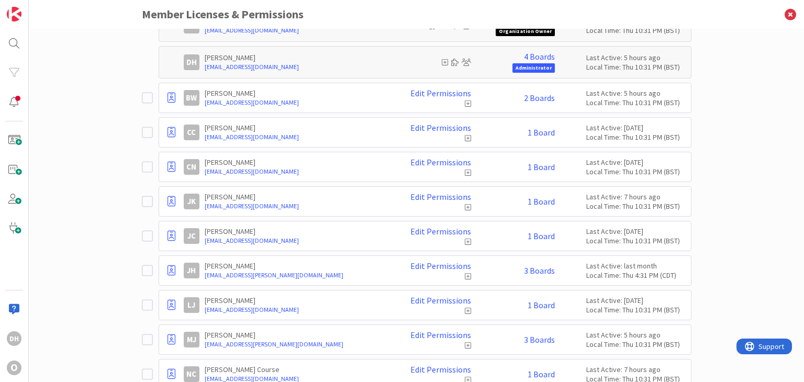
click at [142, 274] on icon at bounding box center [150, 270] width 16 height 13
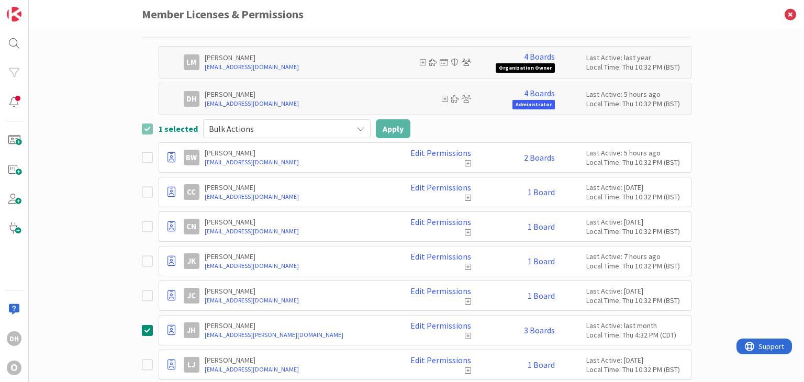
scroll to position [36, 0]
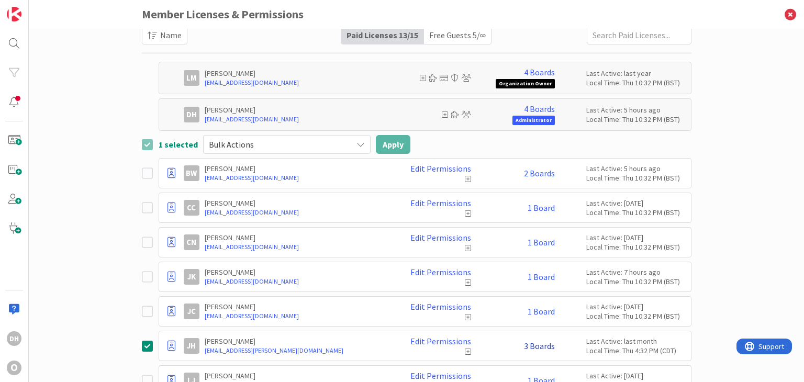
click at [539, 346] on link "3 Boards" at bounding box center [539, 345] width 31 height 9
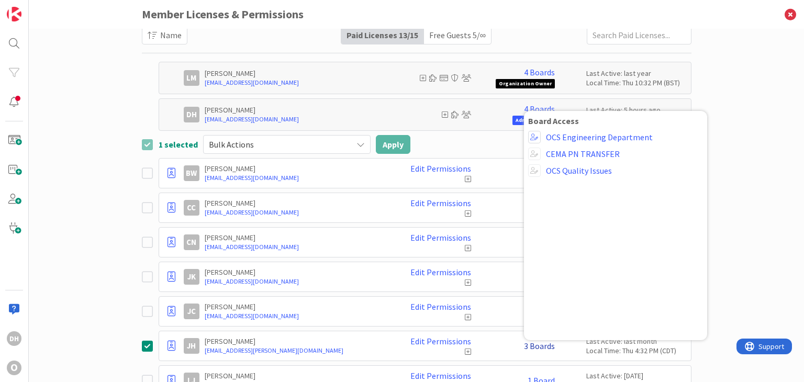
click at [539, 346] on link "3 Boards" at bounding box center [539, 345] width 31 height 9
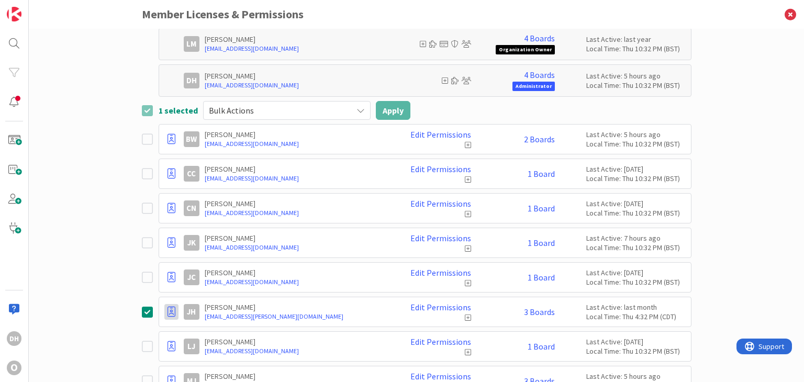
scroll to position [0, 0]
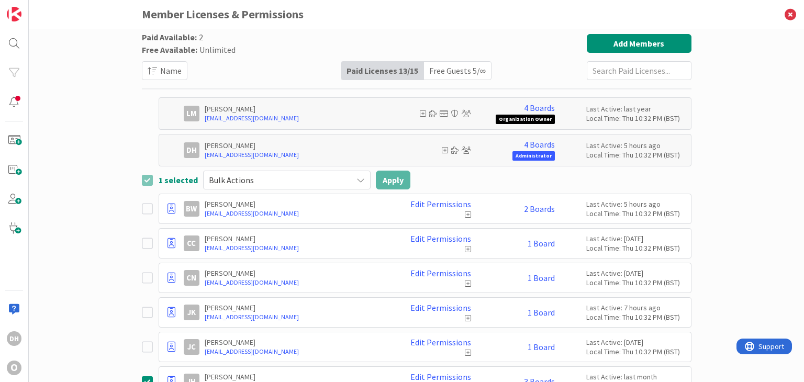
click at [322, 176] on span "Bulk Actions" at bounding box center [278, 180] width 138 height 15
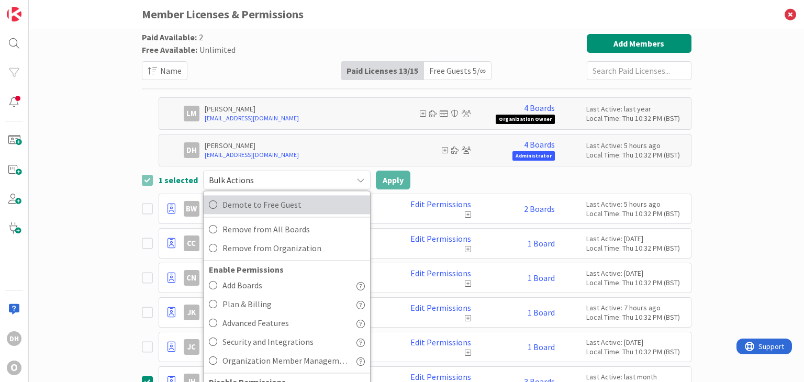
click at [304, 207] on span "Demote to Free Guest" at bounding box center [294, 205] width 142 height 16
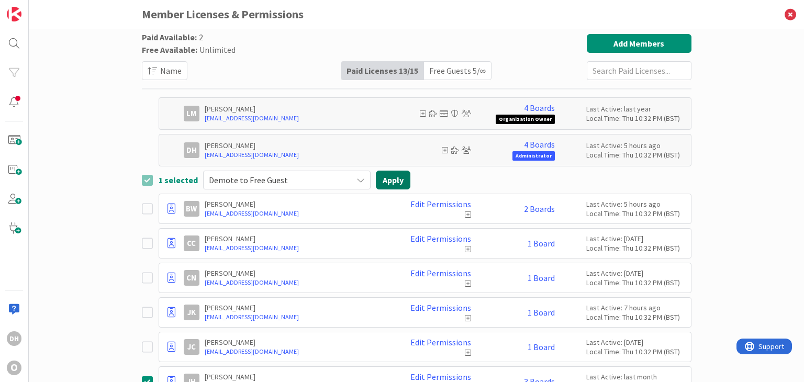
click at [396, 182] on button "Apply" at bounding box center [393, 180] width 35 height 19
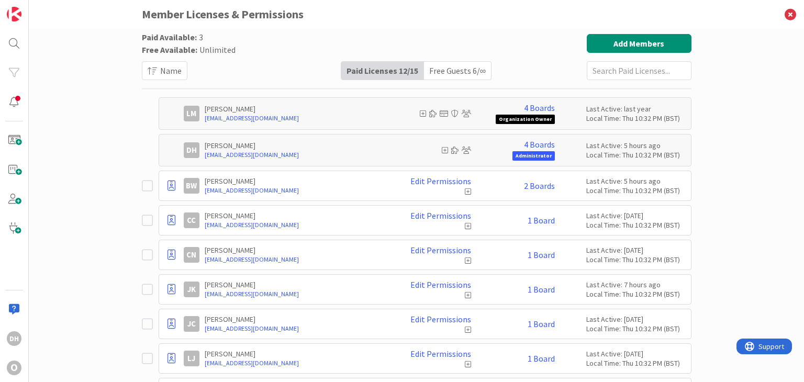
click at [442, 75] on div "Free Guests 6 / ∞" at bounding box center [457, 71] width 67 height 18
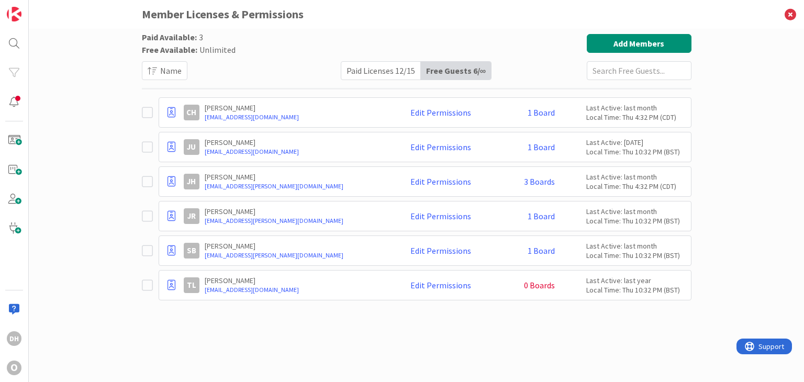
click at [400, 76] on div "Paid Licenses 12 / 15" at bounding box center [381, 71] width 80 height 18
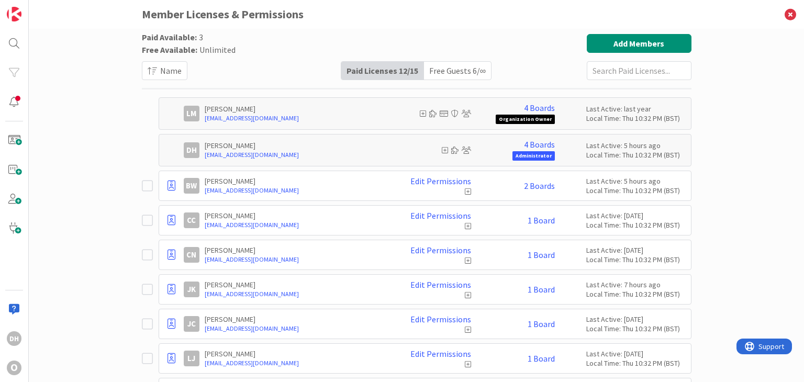
click at [459, 70] on div "Free Guests 6 / ∞" at bounding box center [457, 71] width 67 height 18
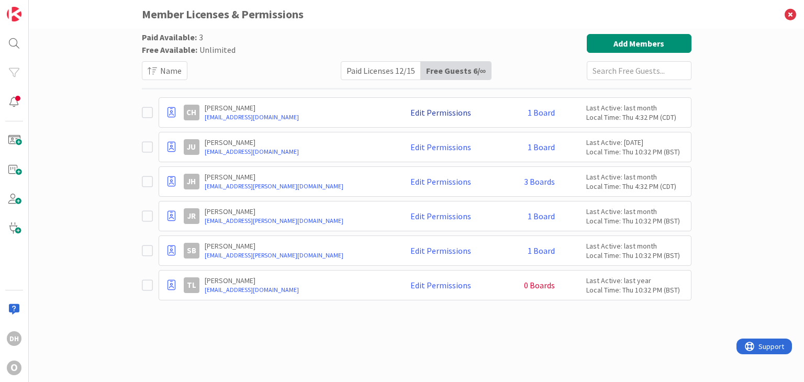
click at [456, 109] on link "Edit Permissions" at bounding box center [441, 112] width 61 height 9
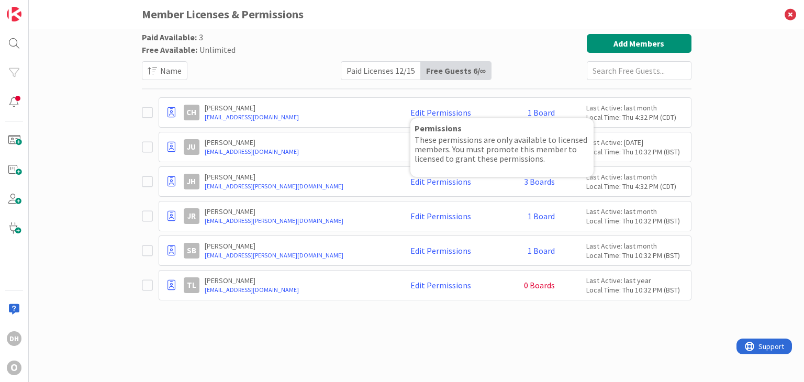
click at [392, 71] on div "Paid Licenses 12 / 15" at bounding box center [381, 71] width 80 height 18
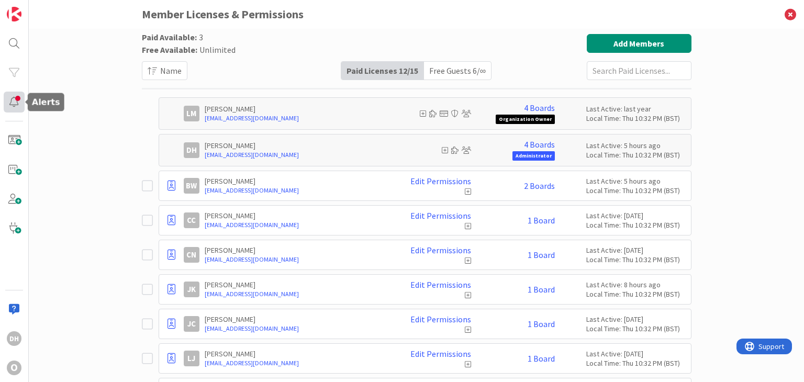
click at [6, 94] on div at bounding box center [14, 102] width 21 height 21
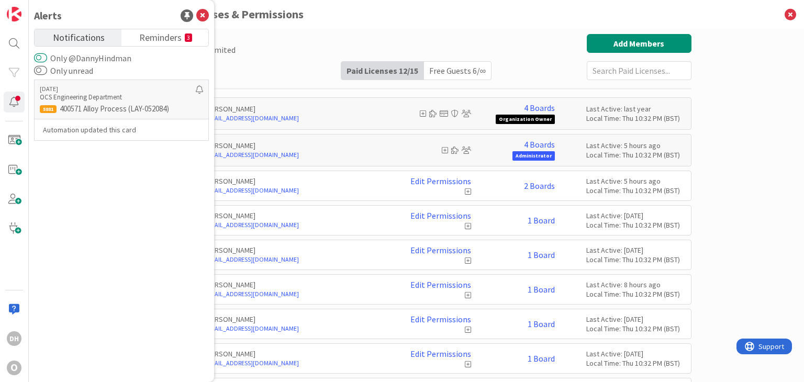
click at [35, 59] on button "Only @DannyHindman" at bounding box center [40, 58] width 13 height 10
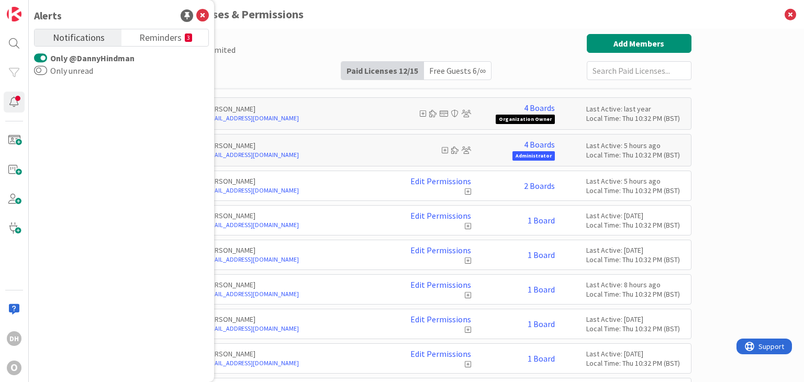
click at [40, 57] on button "Only @DannyHindman" at bounding box center [40, 58] width 13 height 10
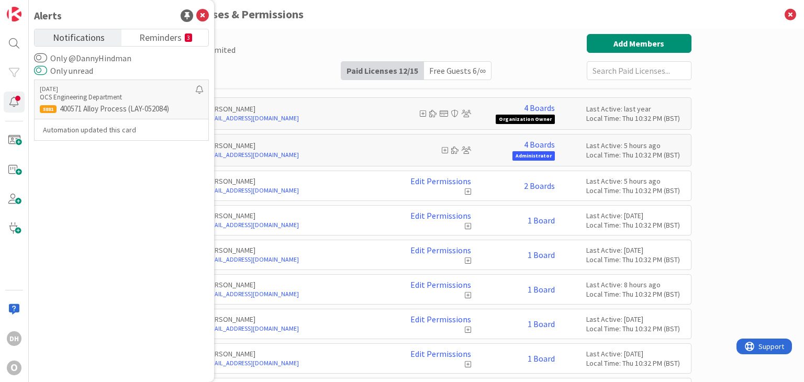
click at [40, 74] on button "Only unread" at bounding box center [40, 70] width 13 height 10
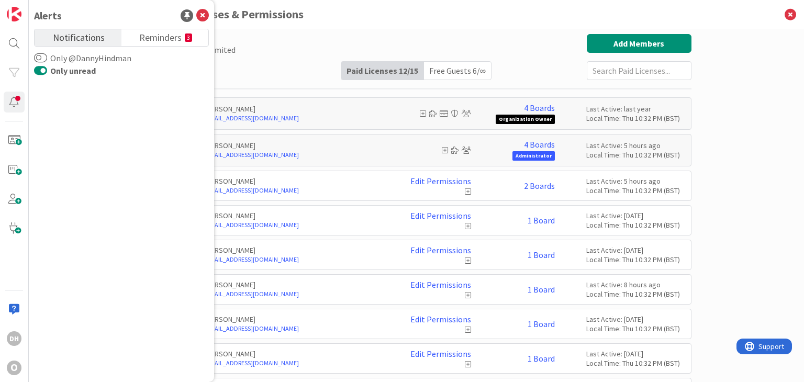
click at [40, 74] on button "Only unread" at bounding box center [40, 70] width 13 height 10
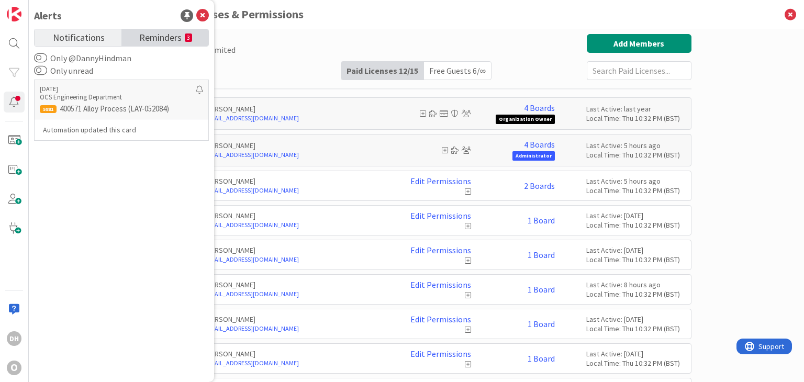
click at [159, 37] on span "Reminders" at bounding box center [160, 36] width 42 height 15
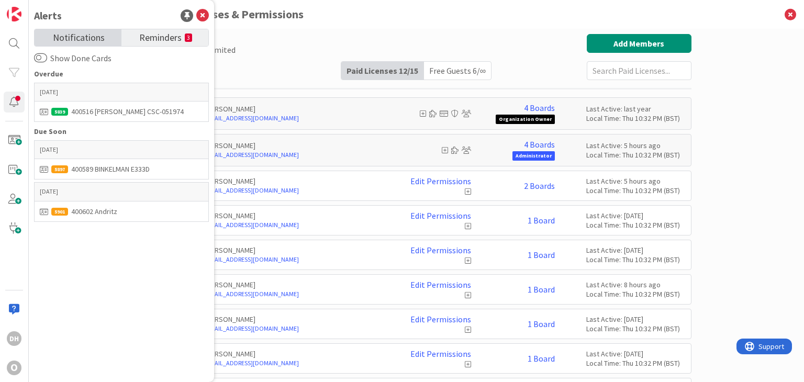
click at [104, 40] on link "Notifications" at bounding box center [78, 37] width 87 height 17
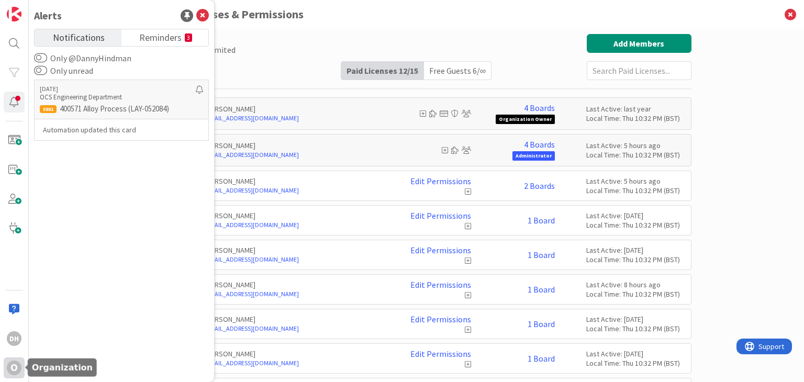
click at [21, 365] on div "O" at bounding box center [14, 368] width 21 height 21
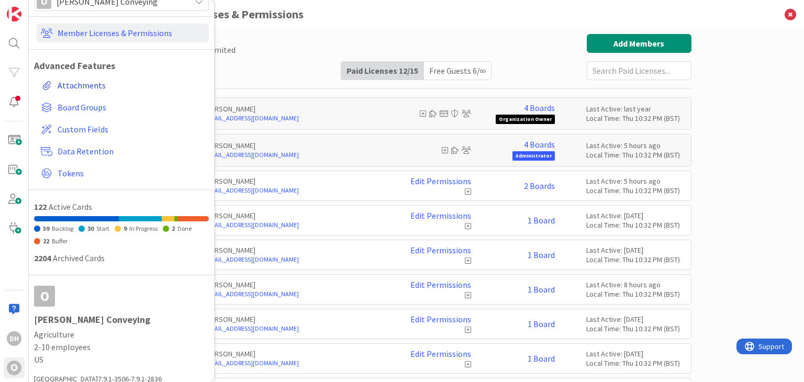
scroll to position [47, 0]
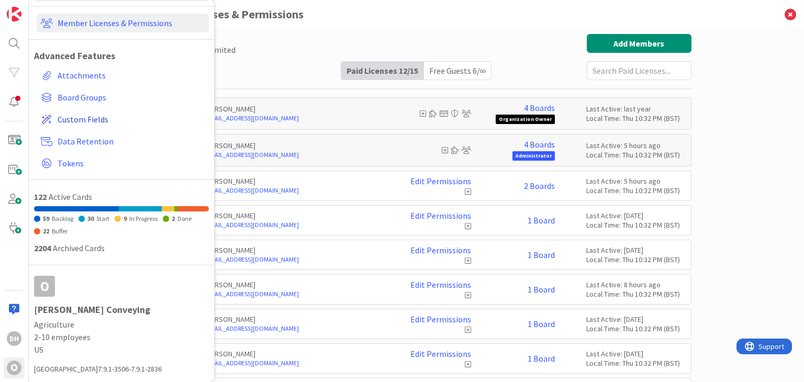
click at [94, 118] on span "Custom Fields" at bounding box center [131, 119] width 147 height 13
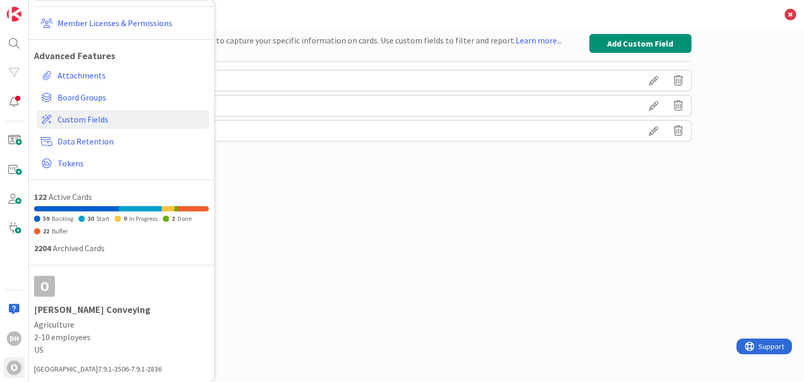
click at [380, 290] on div "Set up custom fields to capture your specific information on cards. Use custom …" at bounding box center [417, 195] width 550 height 322
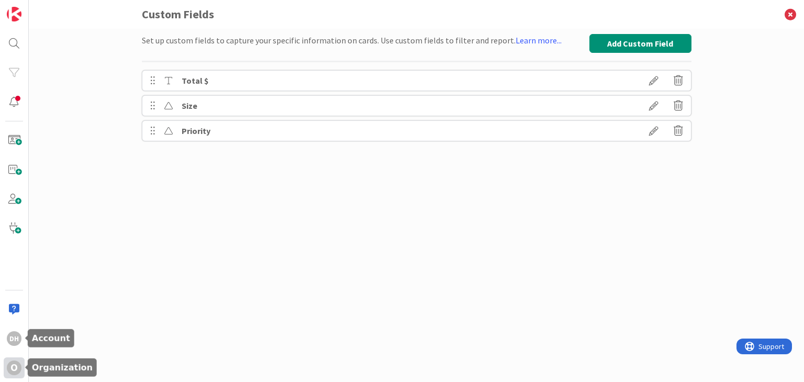
click at [14, 362] on div "O" at bounding box center [14, 368] width 15 height 15
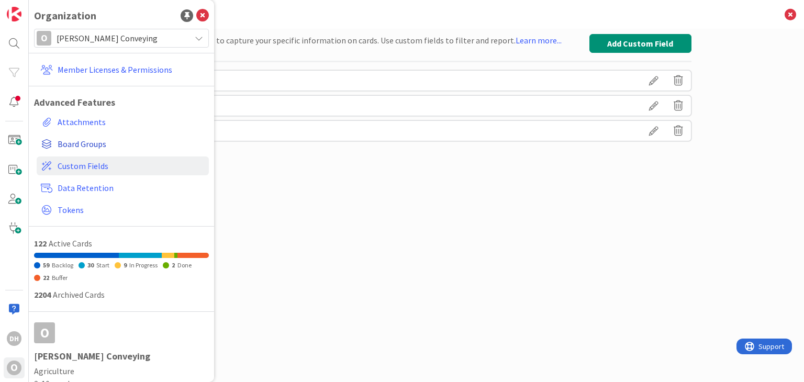
click at [60, 143] on span "Board Groups" at bounding box center [131, 144] width 147 height 13
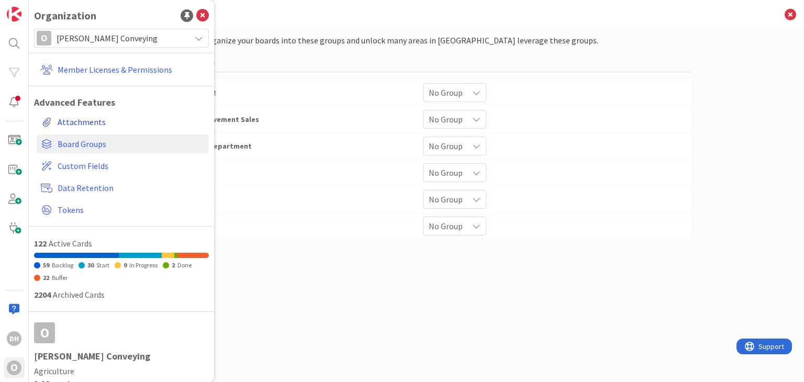
click at [89, 127] on link "Attachments" at bounding box center [123, 122] width 172 height 19
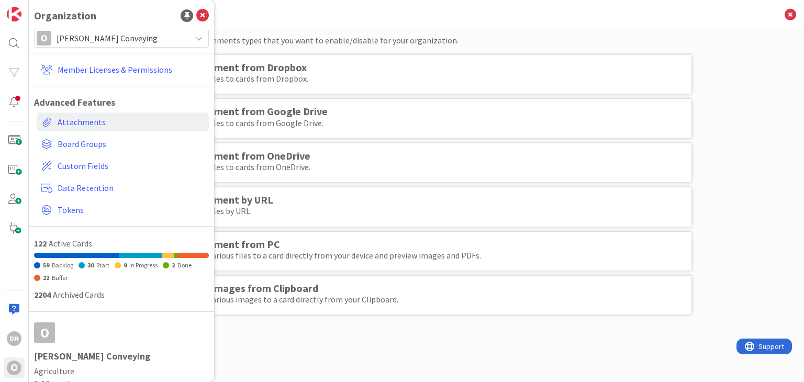
click at [395, 346] on div "Choose which attachments types that you want to enable/disable for your organiz…" at bounding box center [417, 195] width 550 height 322
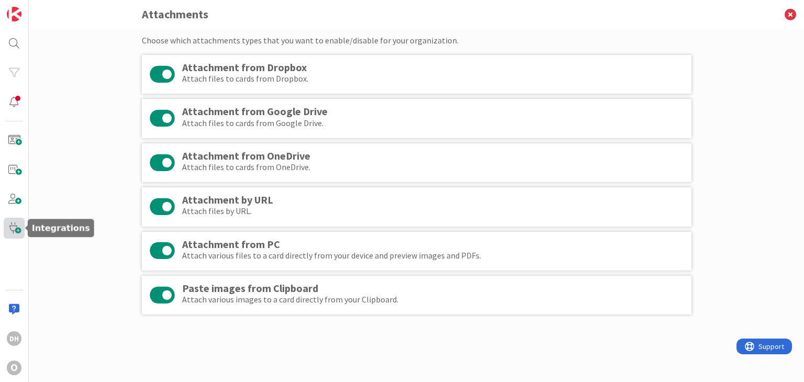
click at [19, 224] on span at bounding box center [14, 228] width 21 height 21
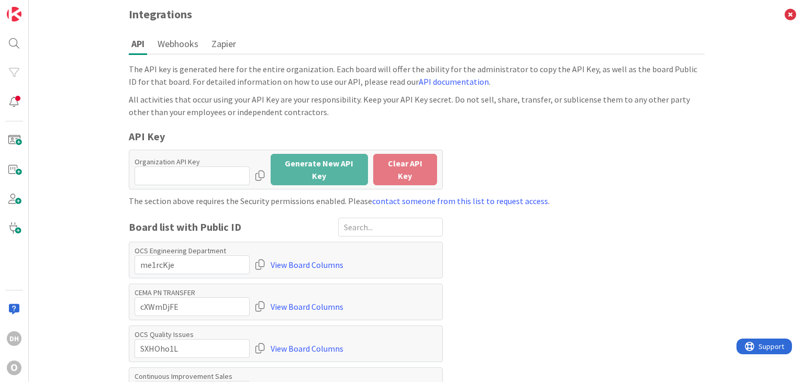
click at [186, 39] on button "Webhooks" at bounding box center [178, 43] width 46 height 19
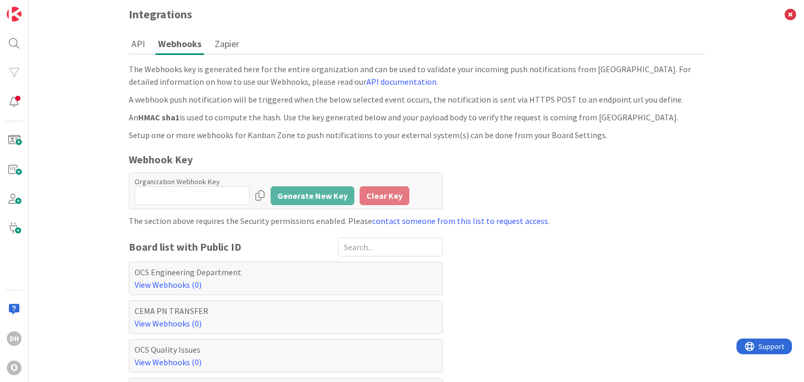
click at [216, 43] on button "Zapier" at bounding box center [227, 43] width 30 height 19
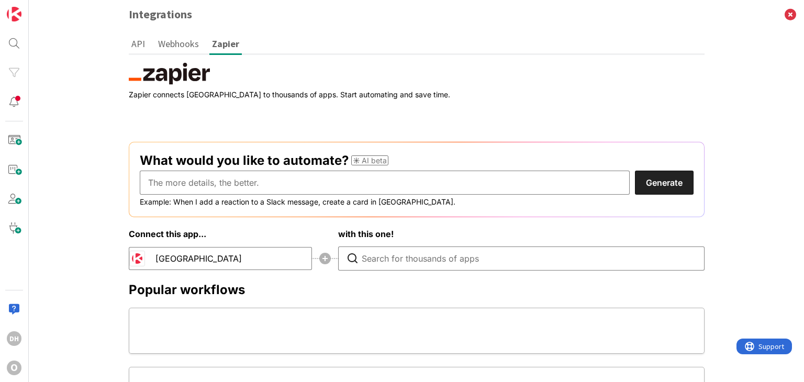
click at [129, 45] on button "API" at bounding box center [138, 43] width 19 height 19
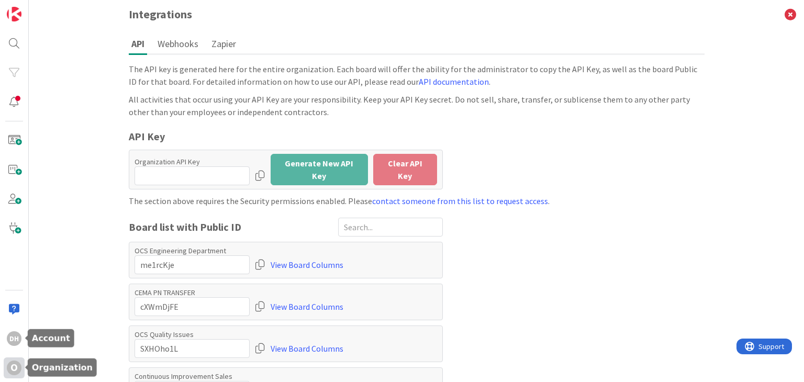
click at [15, 367] on div "O" at bounding box center [14, 368] width 15 height 15
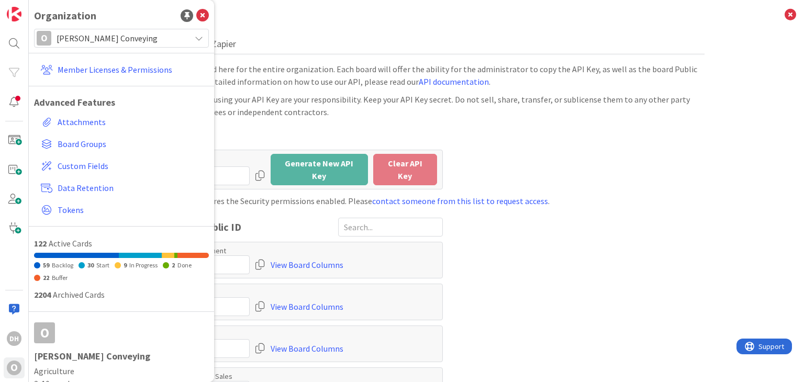
scroll to position [47, 0]
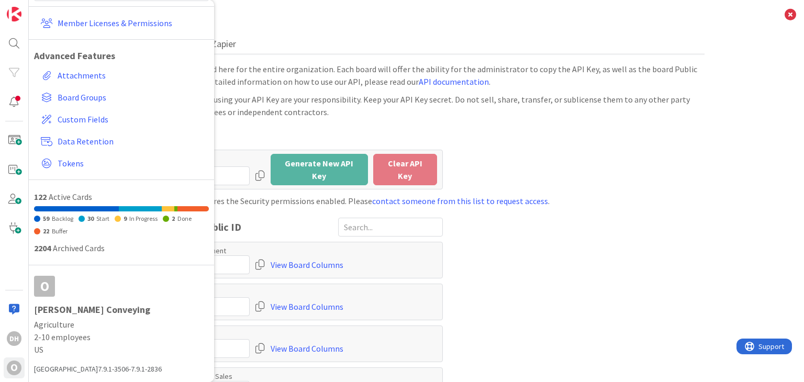
click at [636, 286] on div "The API key is generated here for the entire organization. Each board will offe…" at bounding box center [417, 275] width 576 height 425
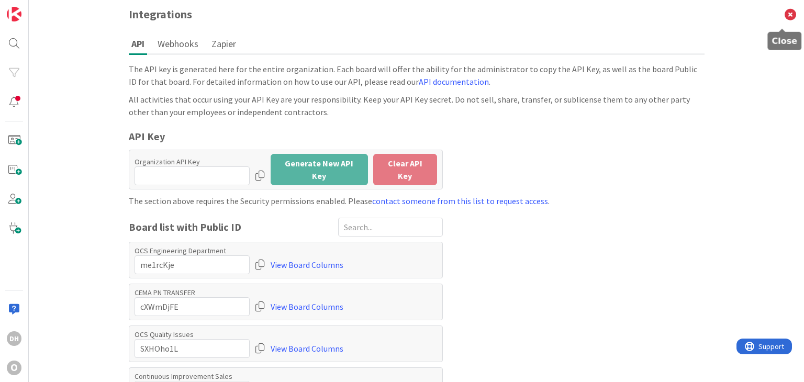
click at [779, 12] on icon at bounding box center [790, 14] width 27 height 29
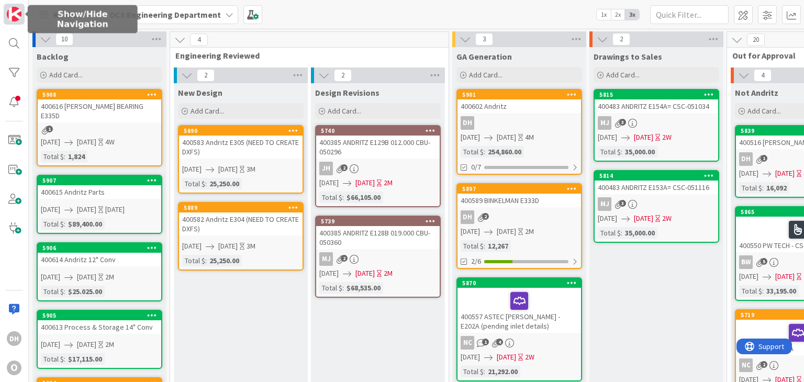
click at [4, 11] on link at bounding box center [14, 14] width 21 height 21
